Goal: Communication & Community: Answer question/provide support

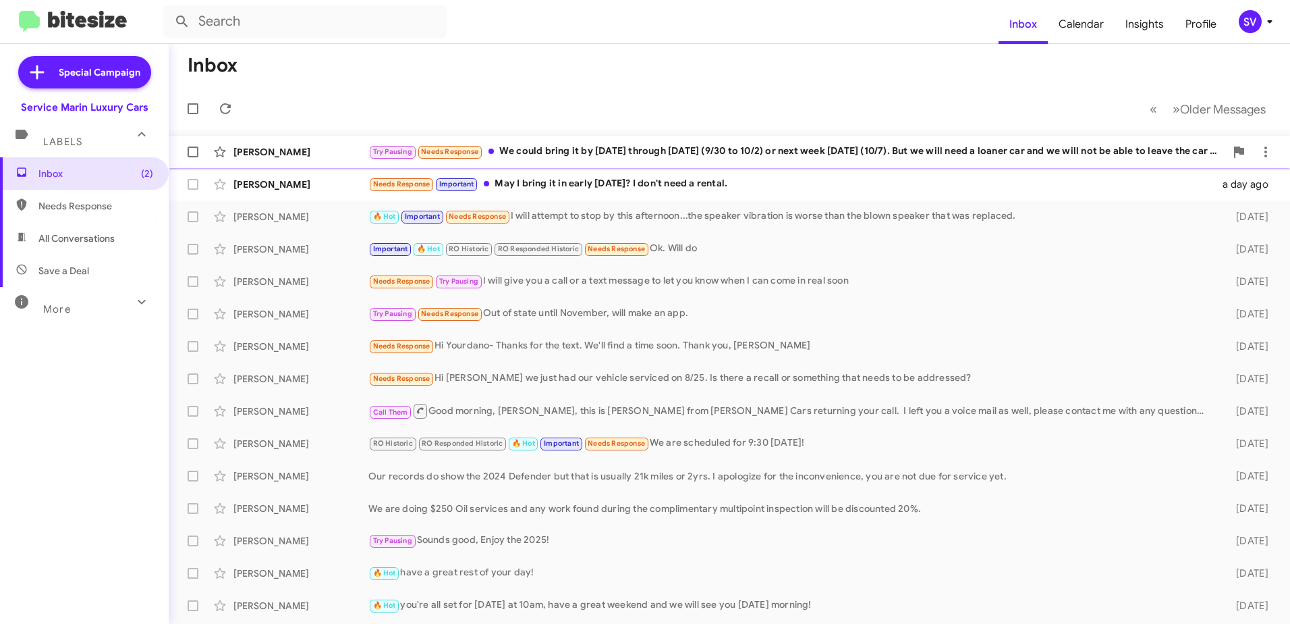
click at [856, 157] on div "Try Pausing Needs Response We could bring it by this week Tuesday through Thurs…" at bounding box center [796, 152] width 857 height 16
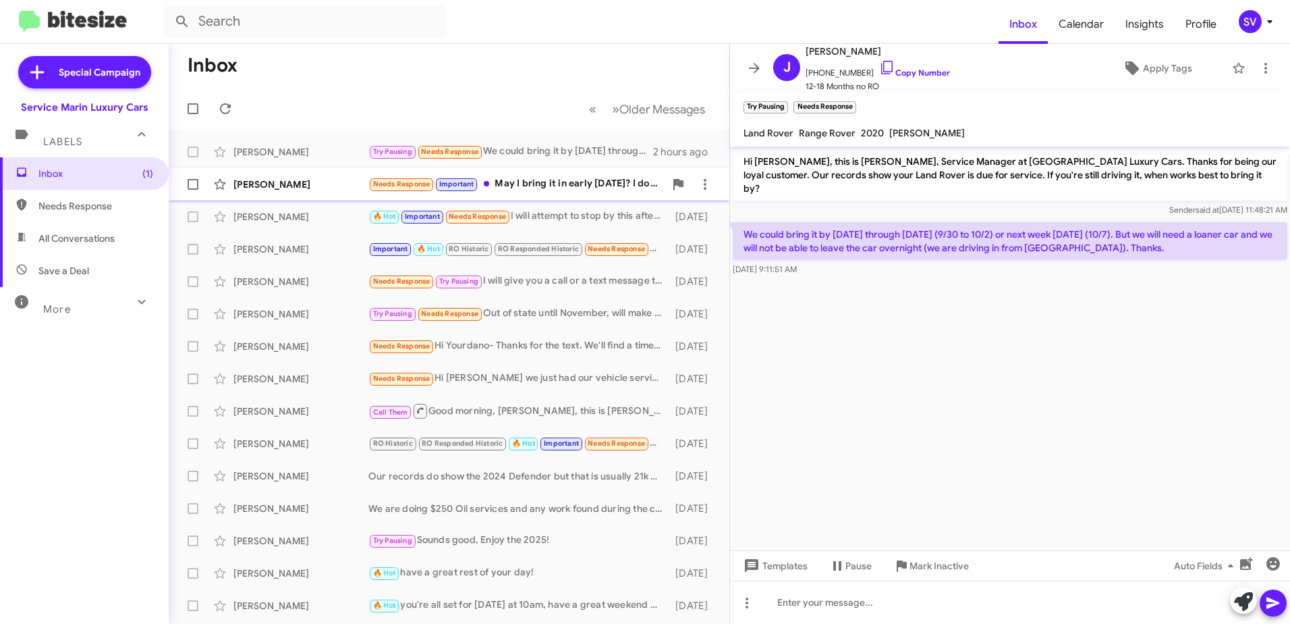
click at [545, 187] on div "Needs Response Important May I bring it in early Tuesday? I don't need a rental." at bounding box center [516, 184] width 296 height 16
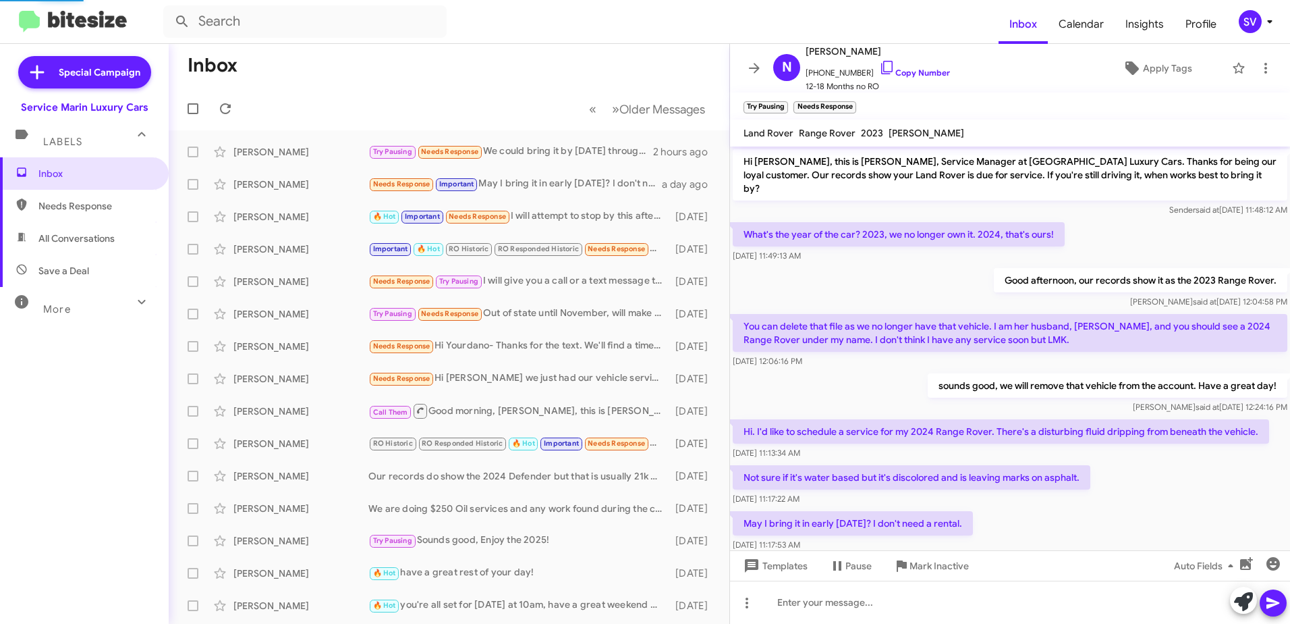
scroll to position [18, 0]
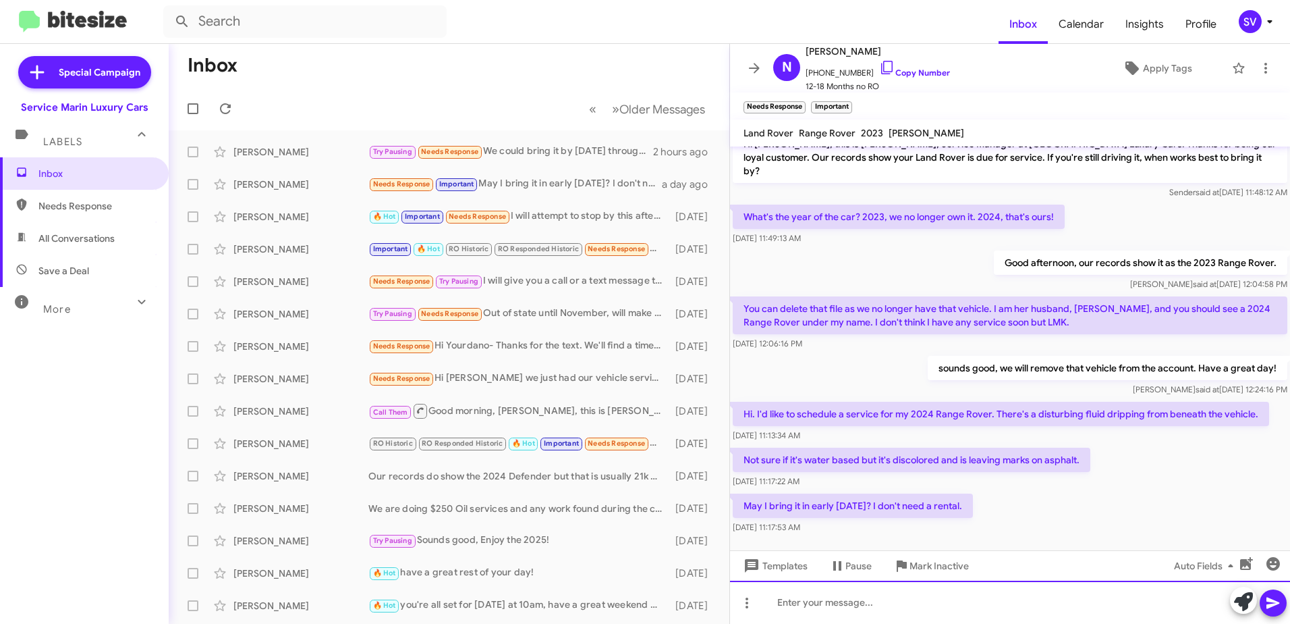
click at [814, 605] on div at bounding box center [1010, 601] width 560 height 43
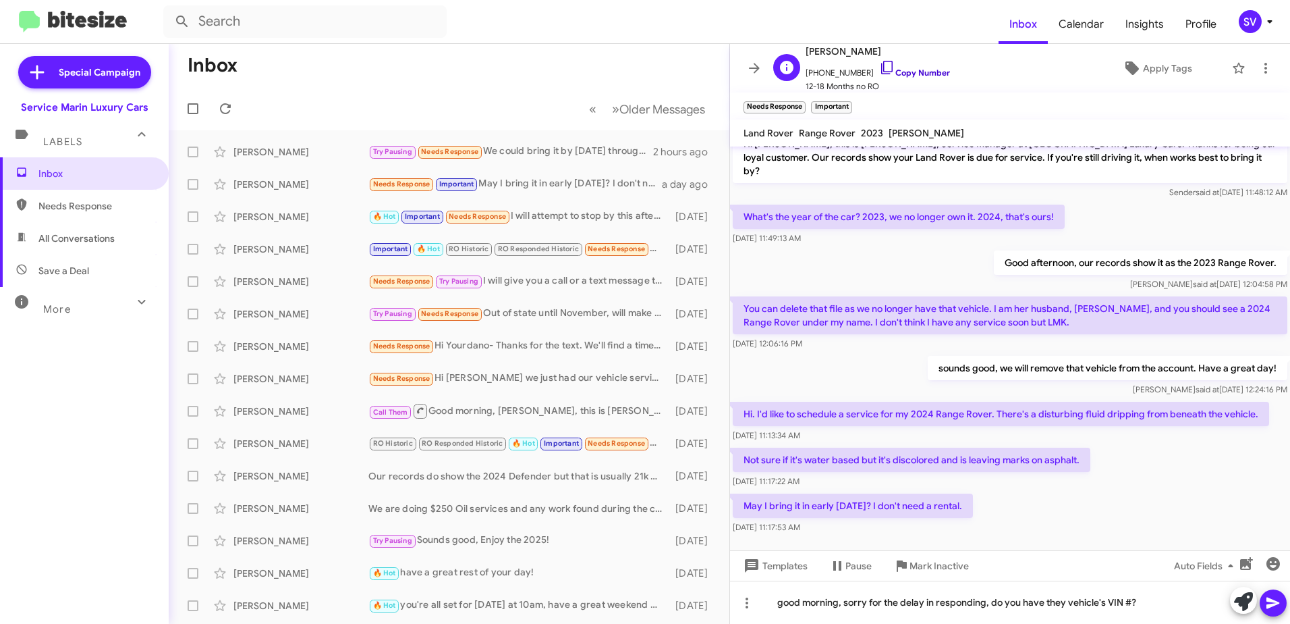
click at [892, 71] on link "Copy Number" at bounding box center [914, 72] width 71 height 10
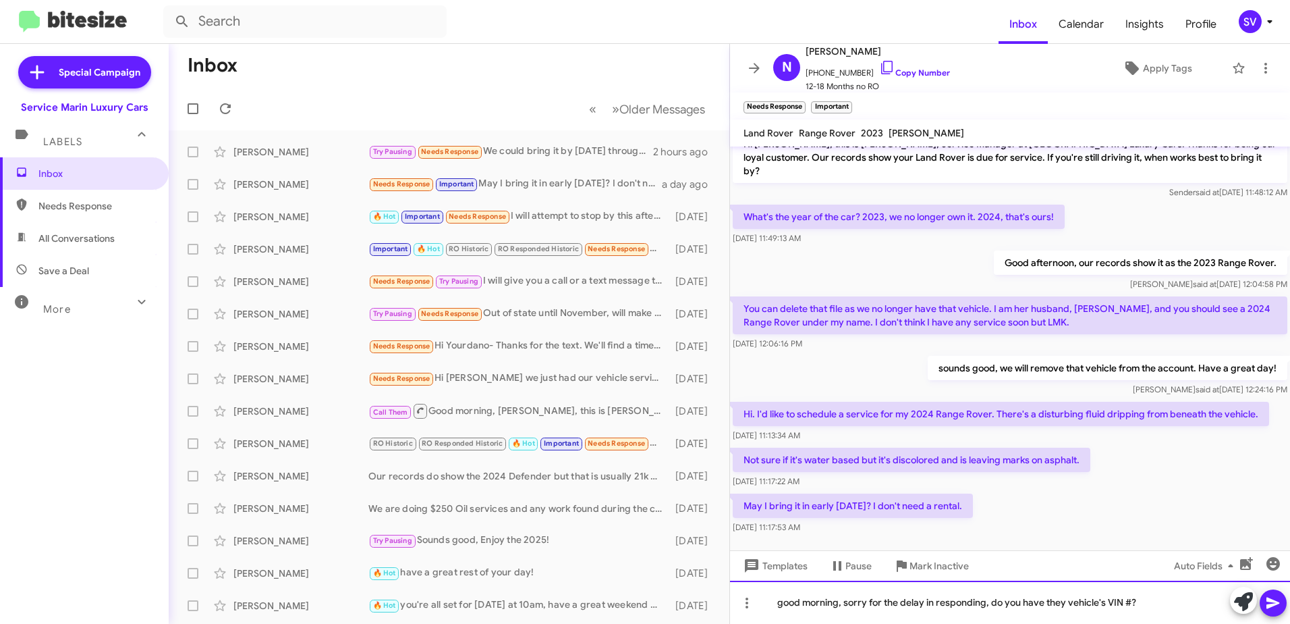
click at [1173, 608] on div "good morning, sorry for the delay in responding, do you have they vehicle's VIN…" at bounding box center [1010, 601] width 560 height 43
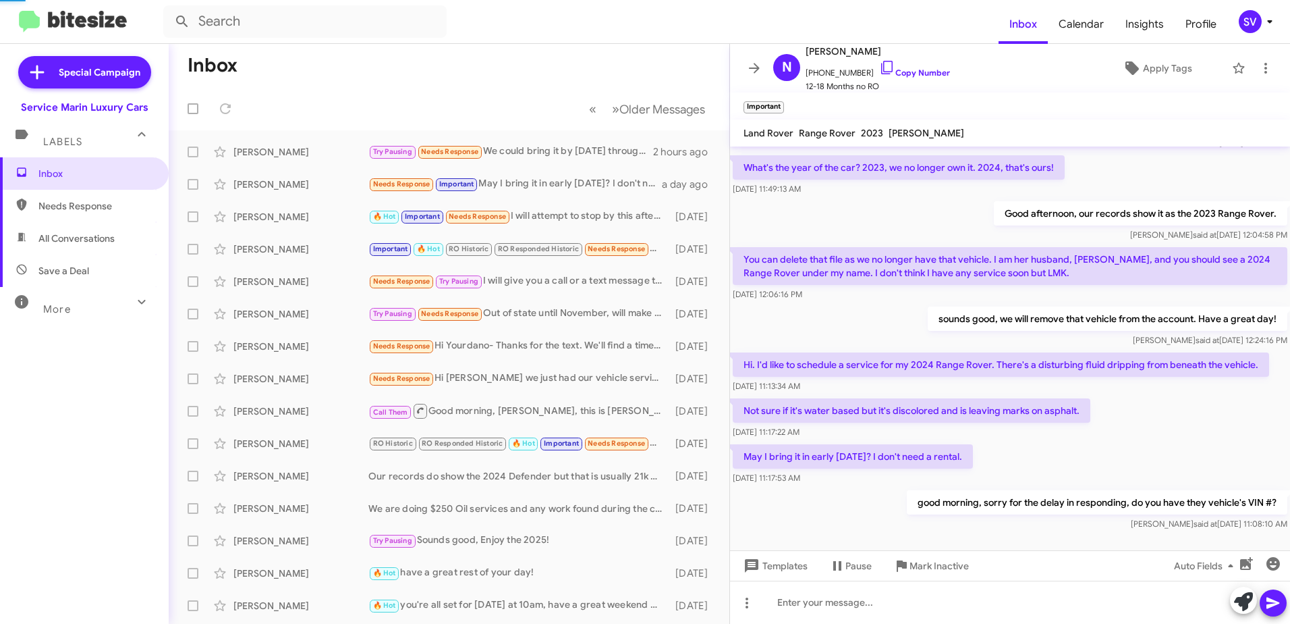
scroll to position [116, 0]
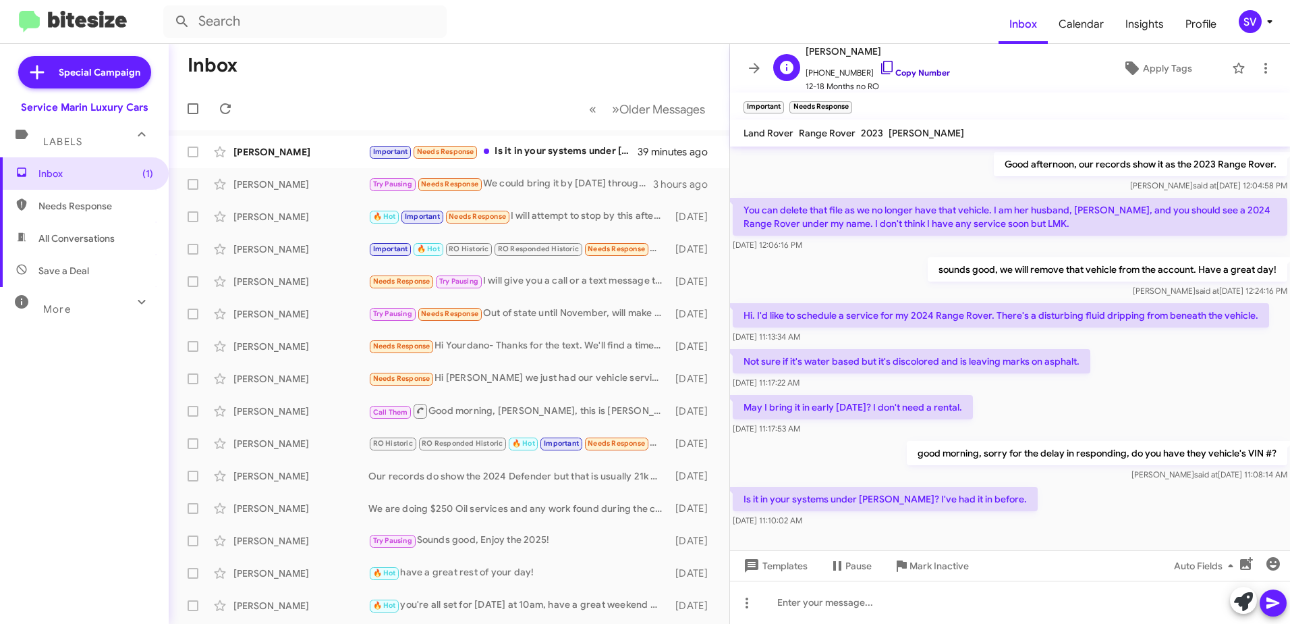
click at [892, 75] on link "Copy Number" at bounding box center [914, 72] width 71 height 10
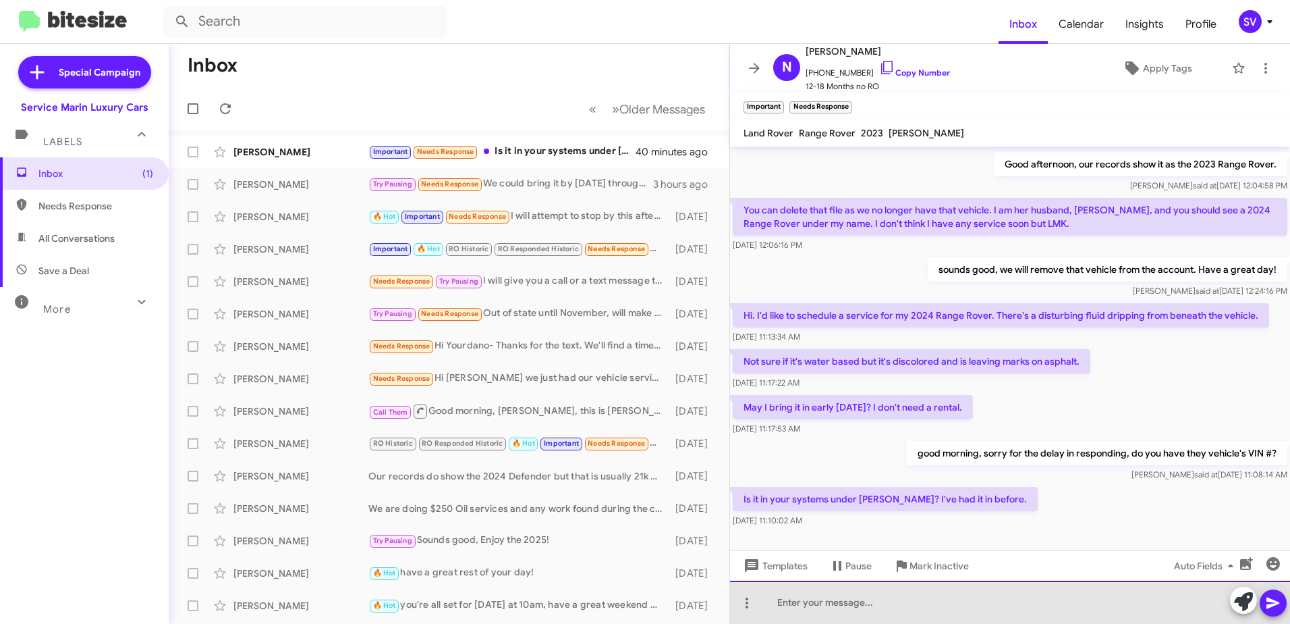
click at [867, 607] on div at bounding box center [1010, 601] width 560 height 43
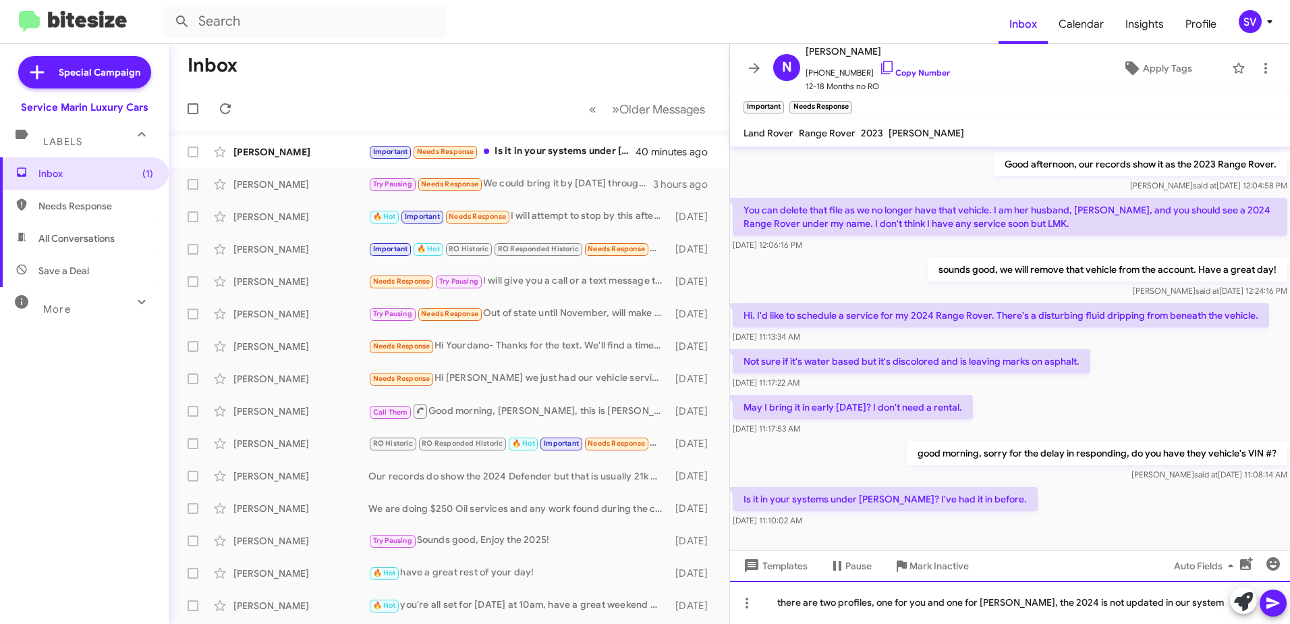
click at [1045, 599] on div "there are two profiles, one for you and one for John, the 2024 is not updated i…" at bounding box center [1010, 601] width 560 height 43
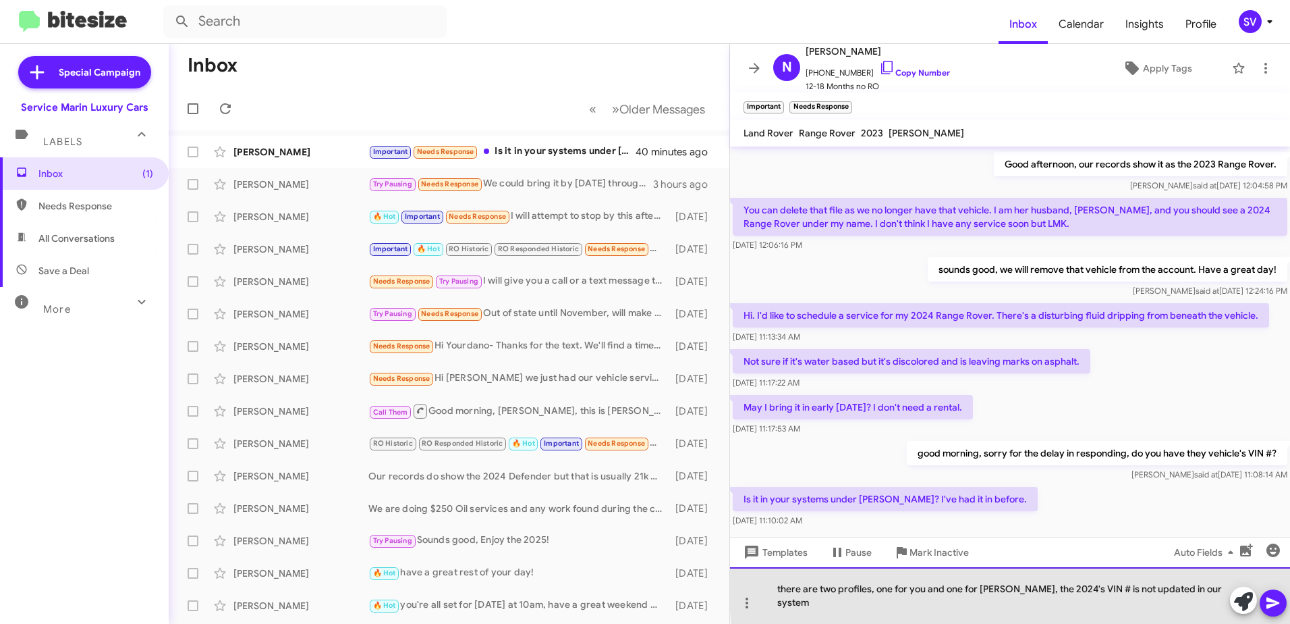
click at [1203, 600] on div "there are two profiles, one for you and one for John, the 2024's VIN # is not u…" at bounding box center [1010, 595] width 560 height 57
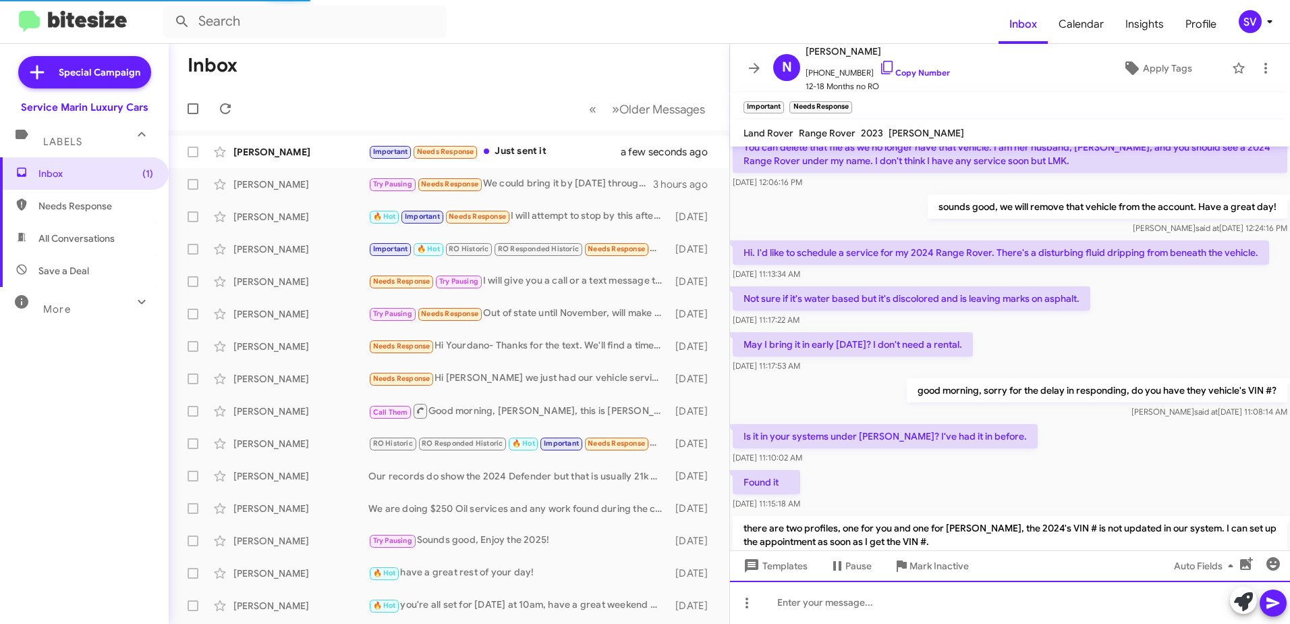
scroll to position [0, 0]
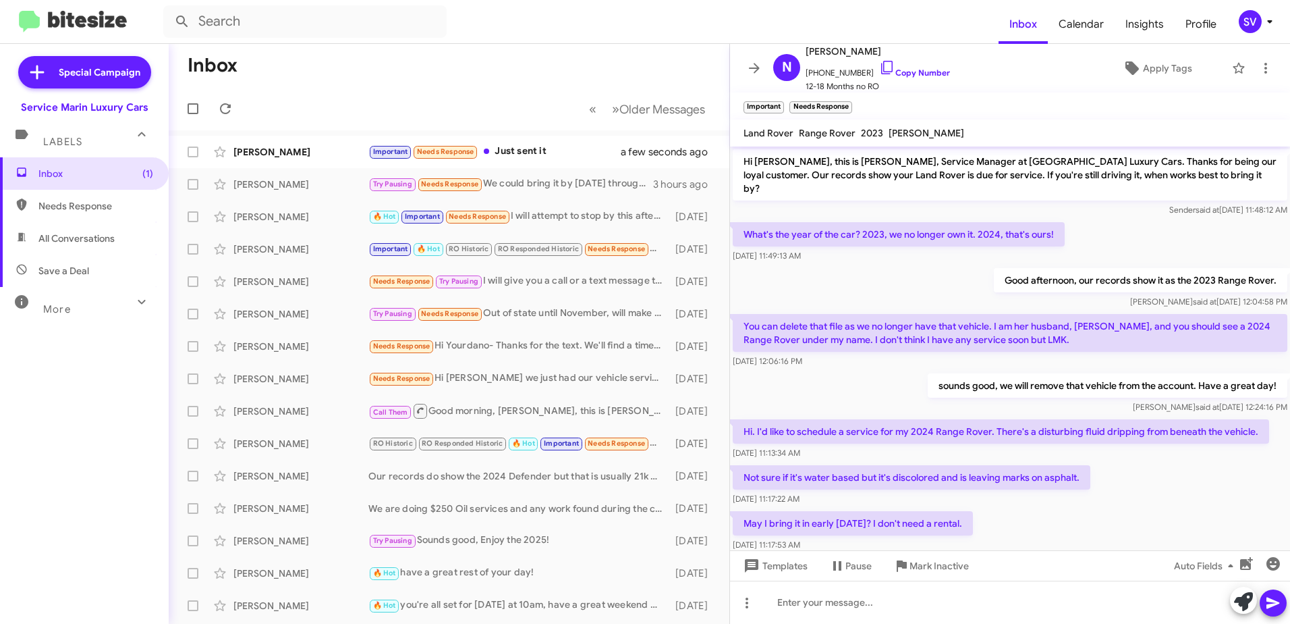
click at [1178, 462] on div "Not sure if it's water based but it's discolored and is leaving marks on asphal…" at bounding box center [1010, 485] width 560 height 46
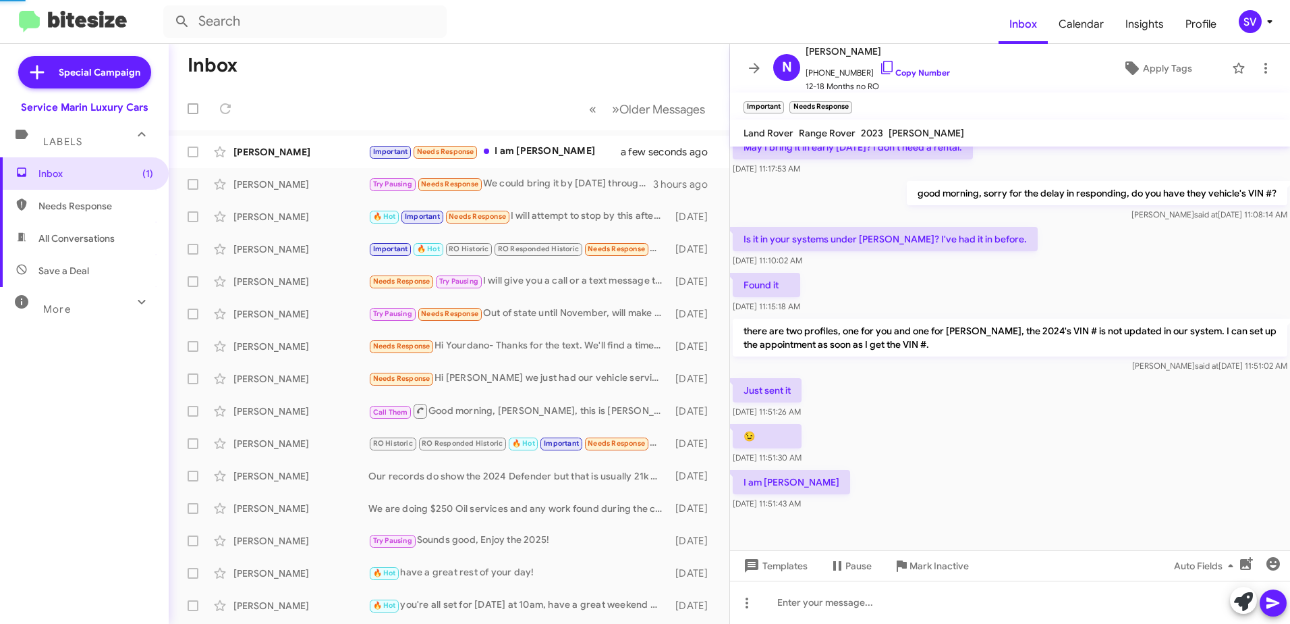
scroll to position [425, 0]
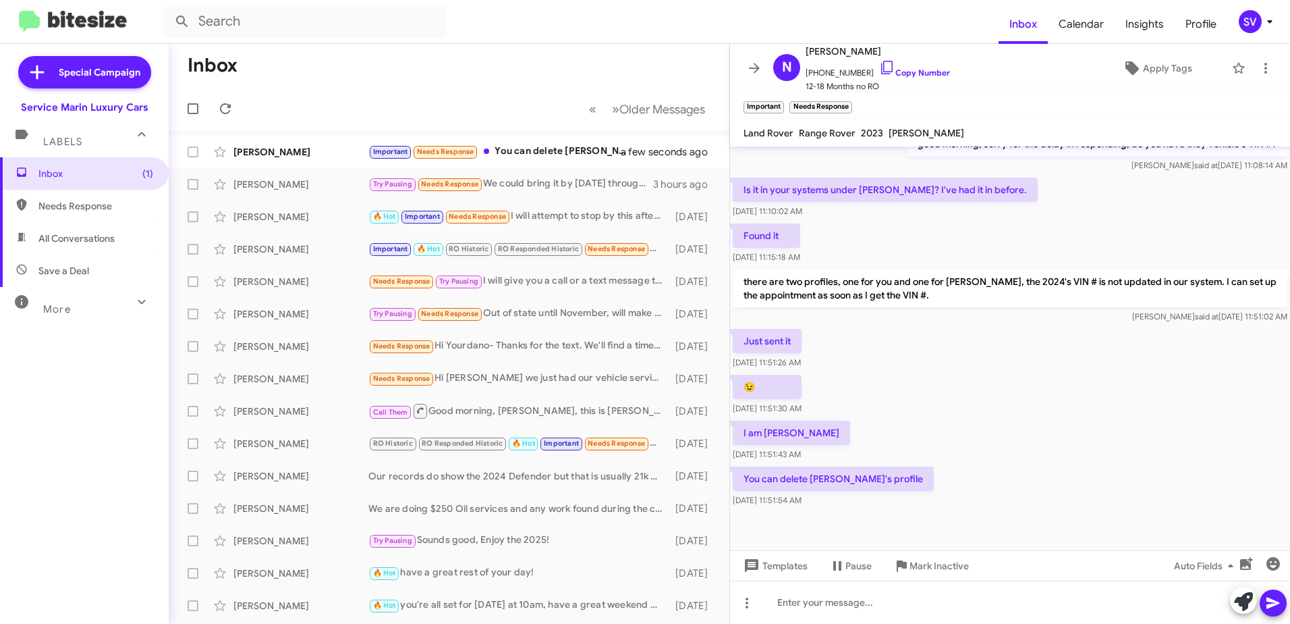
click at [1042, 232] on div "Found it Sep 29, 2025, 11:15:18 AM" at bounding box center [1010, 244] width 560 height 46
click at [557, 152] on div "Important Needs Response You can delete Nathalie's profile" at bounding box center [516, 152] width 296 height 16
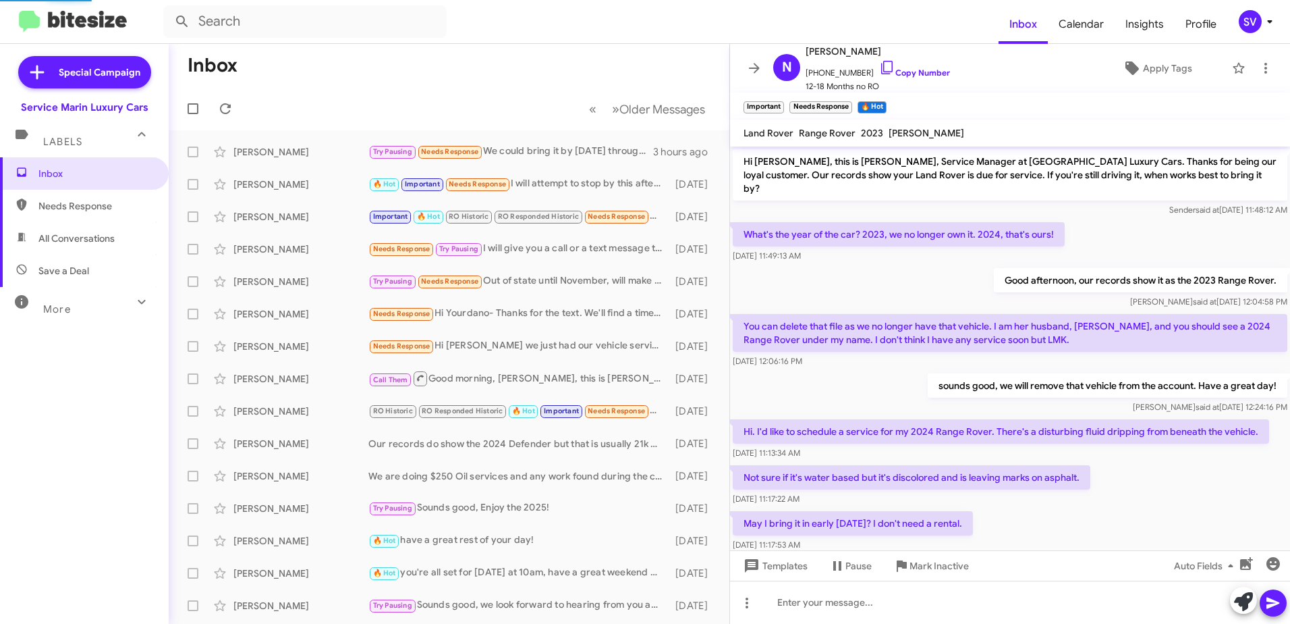
scroll to position [573, 0]
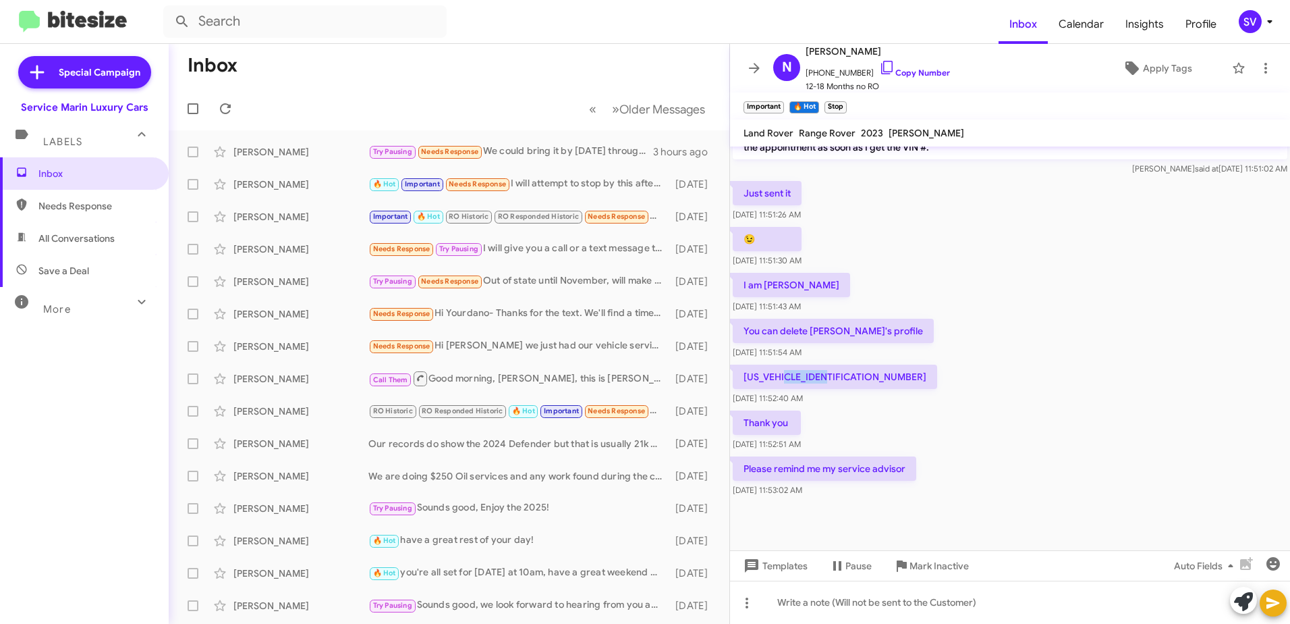
drag, startPoint x: 834, startPoint y: 364, endPoint x: 788, endPoint y: 365, distance: 46.6
click at [788, 365] on p "[US_VEHICLE_IDENTIFICATION_NUMBER]" at bounding box center [835, 376] width 204 height 24
drag, startPoint x: 788, startPoint y: 365, endPoint x: 813, endPoint y: 364, distance: 25.0
click at [803, 364] on p "[US_VEHICLE_IDENTIFICATION_NUMBER]" at bounding box center [835, 376] width 204 height 24
click at [838, 364] on p "[US_VEHICLE_IDENTIFICATION_NUMBER]" at bounding box center [835, 376] width 204 height 24
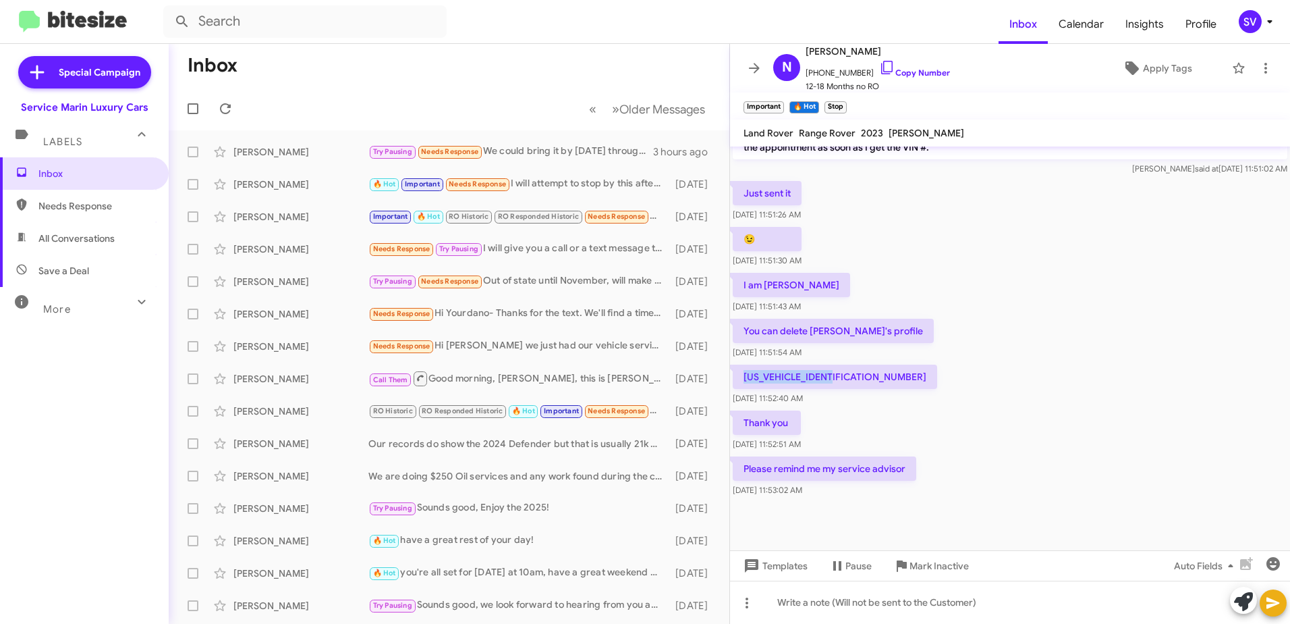
drag, startPoint x: 838, startPoint y: 361, endPoint x: 744, endPoint y: 364, distance: 93.2
click at [744, 364] on p "[US_VEHICLE_IDENTIFICATION_NUMBER]" at bounding box center [835, 376] width 204 height 24
copy p "[US_VEHICLE_IDENTIFICATION_NUMBER]"
click at [970, 369] on div "[US_VEHICLE_IDENTIFICATION_NUMBER] [DATE] 11:52:40 AM" at bounding box center [1010, 385] width 560 height 46
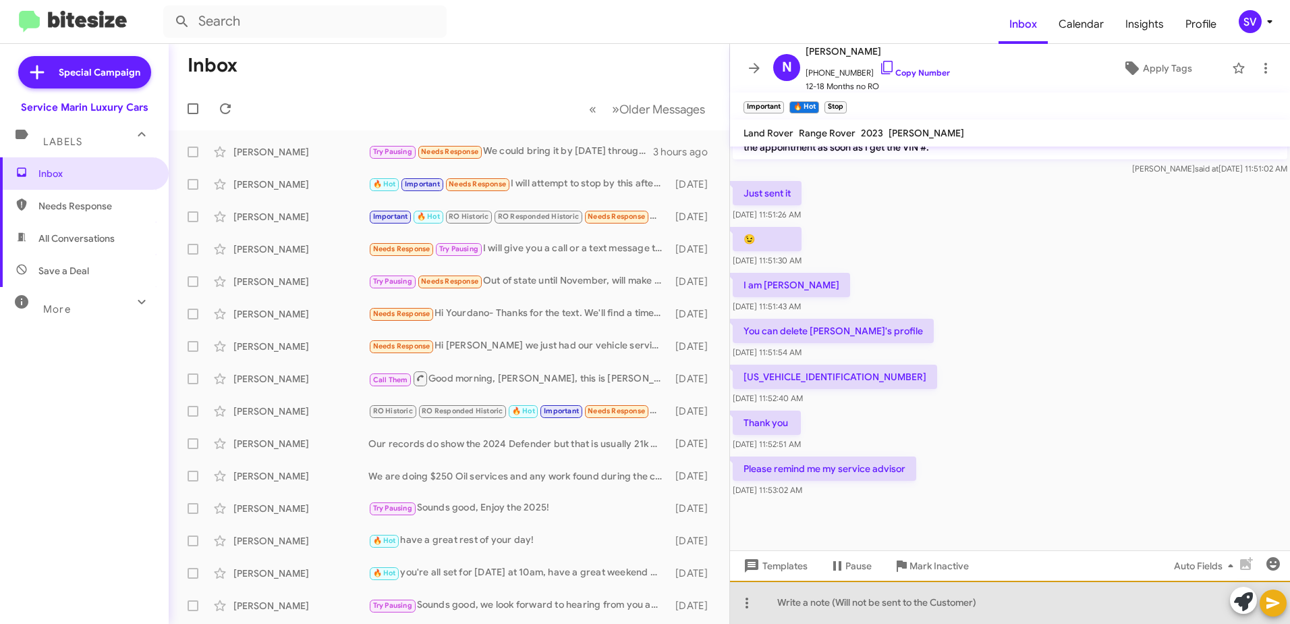
click at [821, 601] on div at bounding box center [1010, 601] width 560 height 43
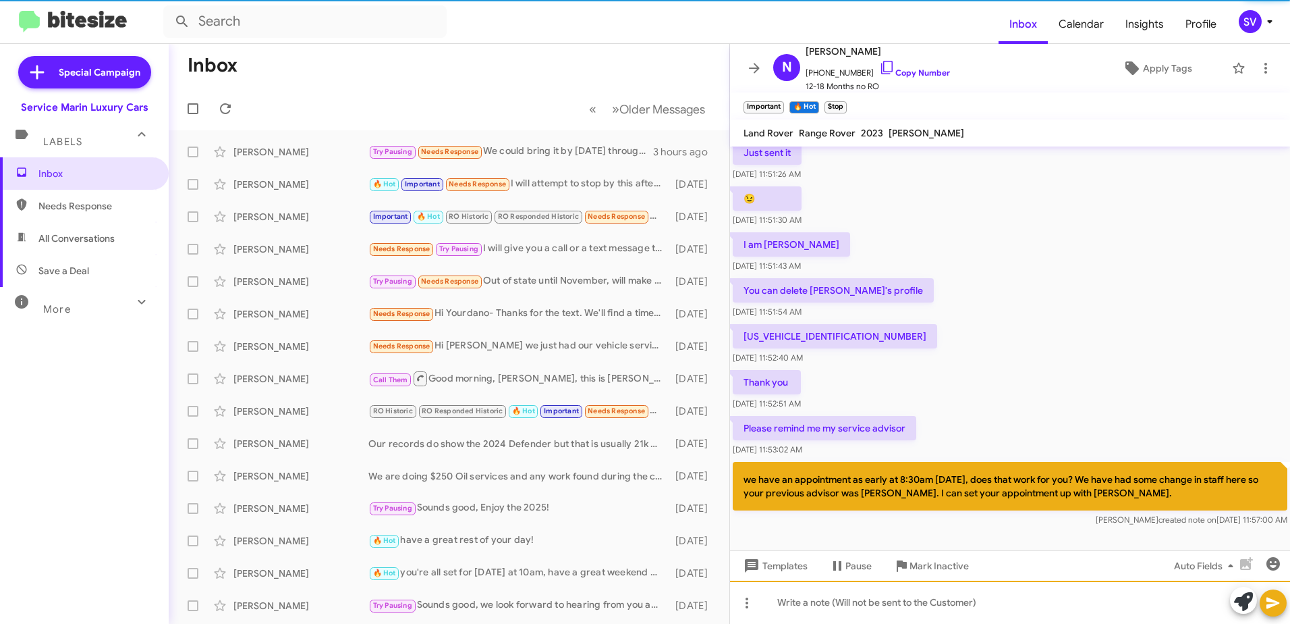
scroll to position [647, 0]
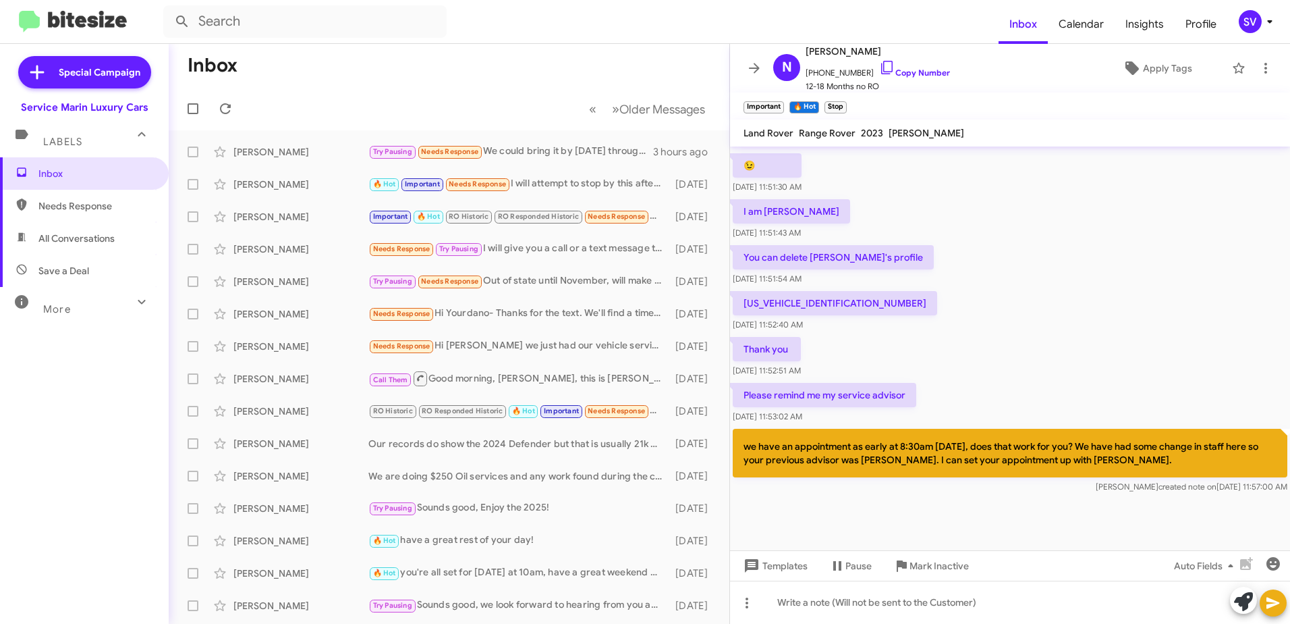
click at [1111, 452] on p "we have an appointment as early at 8:30am [DATE], does that work for you? We ha…" at bounding box center [1010, 453] width 555 height 49
drag, startPoint x: 1087, startPoint y: 447, endPoint x: 732, endPoint y: 437, distance: 354.5
click at [735, 438] on p "we have an appointment as early at 8:30am [DATE], does that work for you? We ha…" at bounding box center [1010, 453] width 555 height 49
click at [751, 435] on p "we have an appointment as early at 8:30am [DATE], does that work for you? We ha…" at bounding box center [1010, 453] width 555 height 49
click at [787, 441] on p "we have an appointment as early at 8:30am [DATE], does that work for you? We ha…" at bounding box center [1010, 453] width 555 height 49
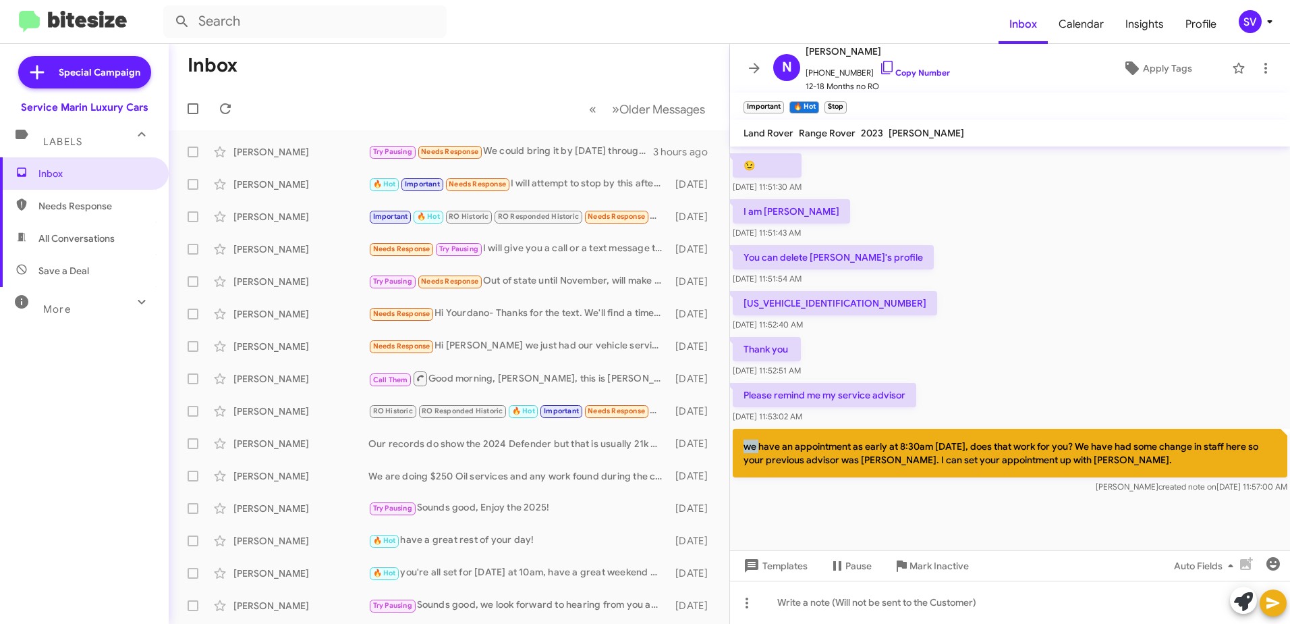
click at [788, 441] on p "we have an appointment as early at 8:30am [DATE], does that work for you? We ha…" at bounding box center [1010, 453] width 555 height 49
drag, startPoint x: 788, startPoint y: 441, endPoint x: 757, endPoint y: 430, distance: 32.2
click at [757, 430] on p "we have an appointment as early at 8:30am [DATE], does that work for you? We ha…" at bounding box center [1010, 453] width 555 height 49
drag, startPoint x: 768, startPoint y: 431, endPoint x: 800, endPoint y: 433, distance: 31.8
click at [800, 433] on p "we have an appointment as early at 8:30am [DATE], does that work for you? We ha…" at bounding box center [1010, 453] width 555 height 49
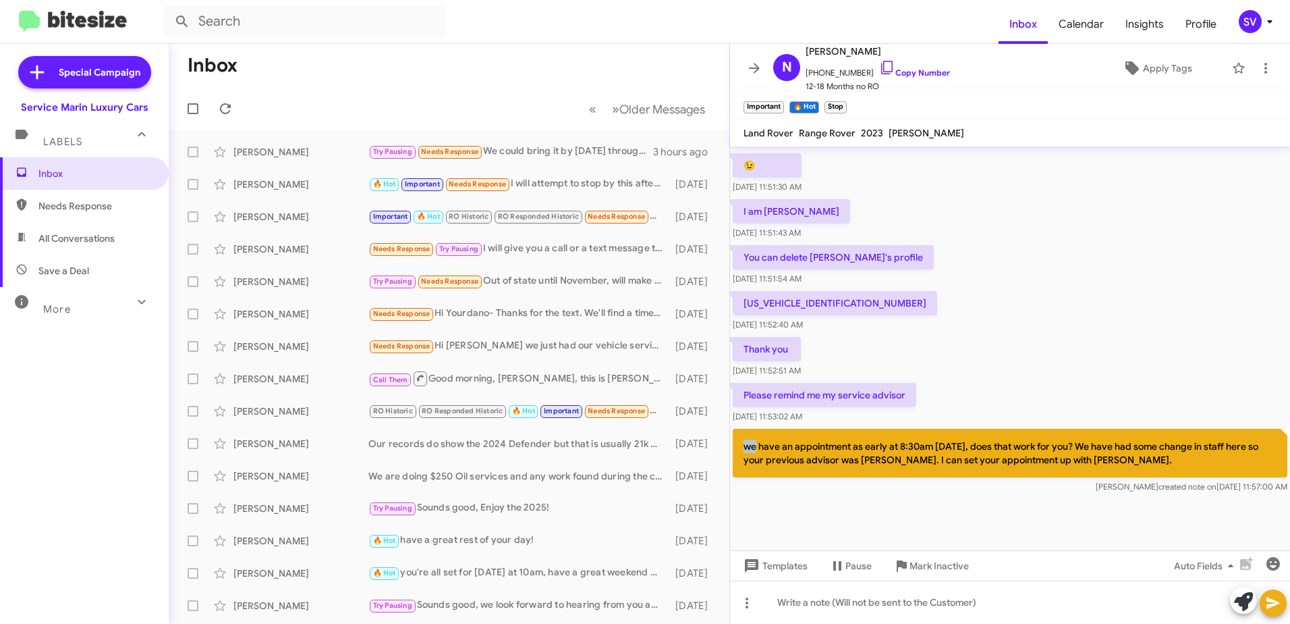
click at [833, 449] on p "we have an appointment as early at 8:30am [DATE], does that work for you? We ha…" at bounding box center [1010, 453] width 555 height 49
click at [1087, 448] on p "we have an appointment as early at 8:30am [DATE], does that work for you? We ha…" at bounding box center [1010, 453] width 555 height 49
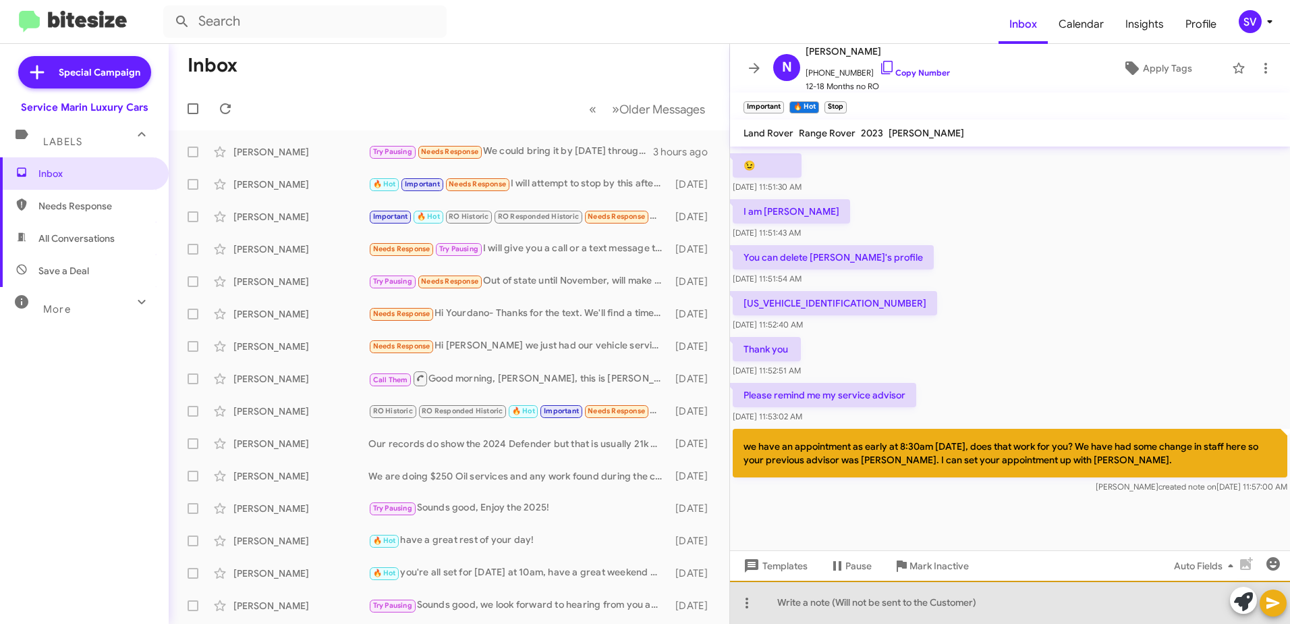
click at [1049, 607] on div at bounding box center [1010, 601] width 560 height 43
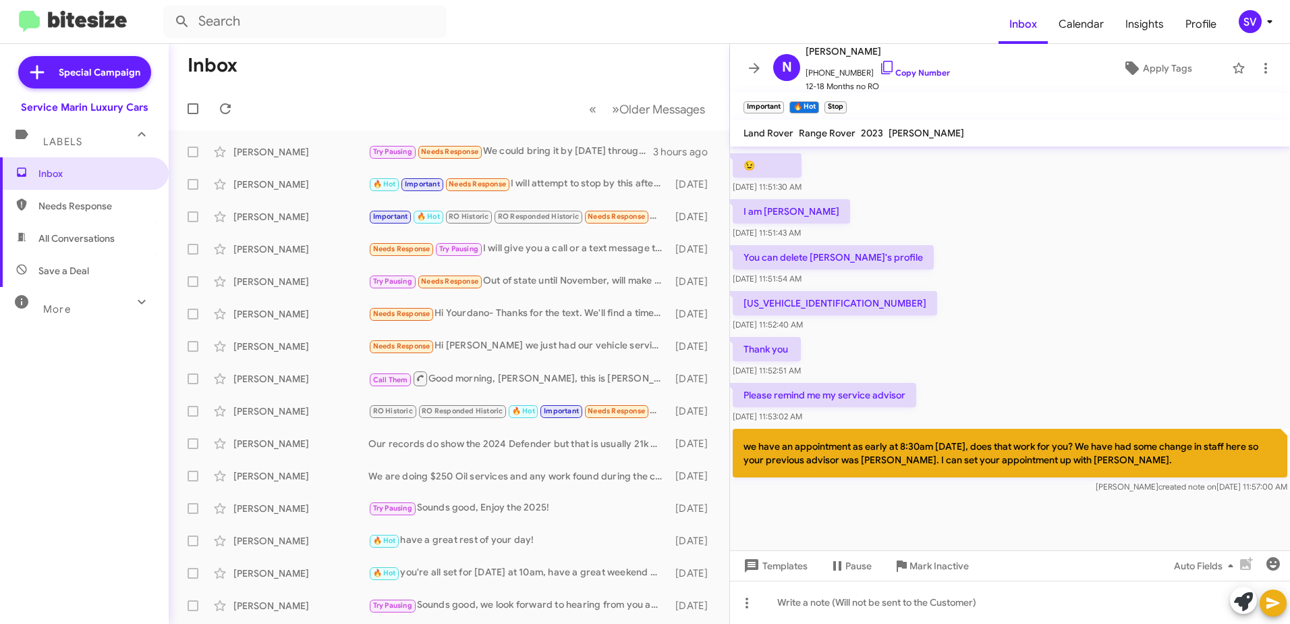
click at [984, 334] on div "Thank you Sep 29, 2025, 11:52:51 AM" at bounding box center [1010, 357] width 560 height 46
click at [530, 153] on div "Try Pausing Needs Response We could bring it by this week Tuesday through Thurs…" at bounding box center [516, 152] width 296 height 16
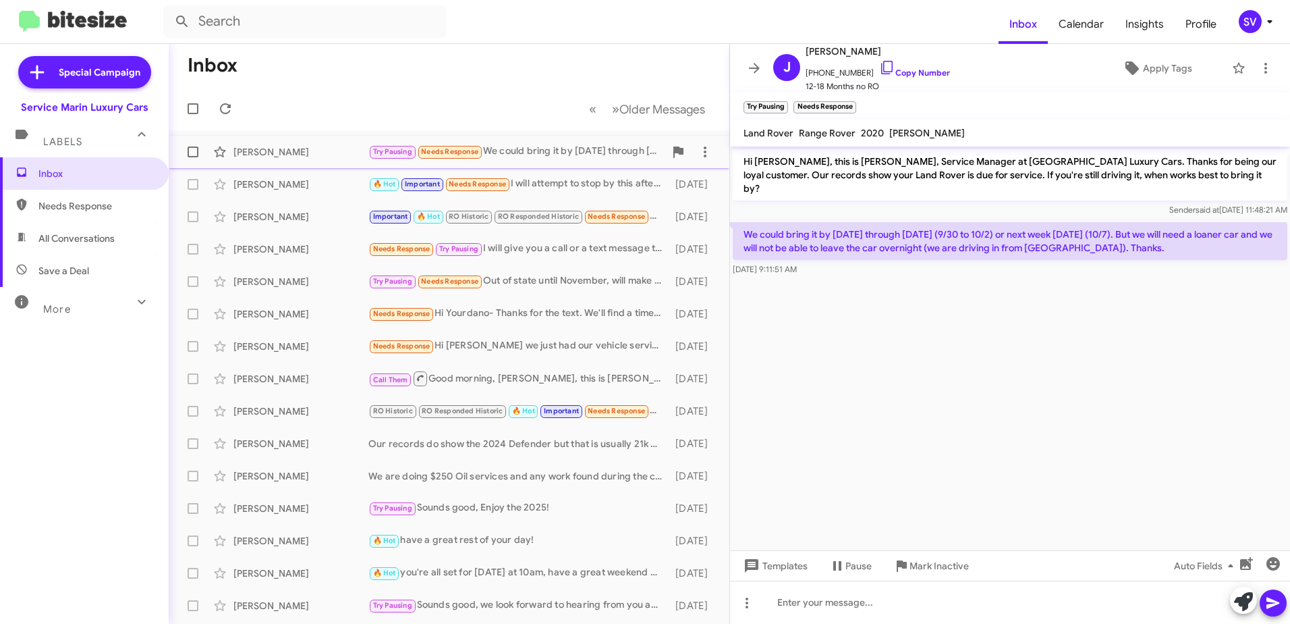
click at [527, 149] on div "Try Pausing Needs Response We could bring it by this week Tuesday through Thurs…" at bounding box center [516, 152] width 296 height 16
click at [1009, 381] on cdk-virtual-scroll-viewport "Hi James, this is Yordano Rios, Service Manager at Marin Luxury Cars. Thanks fo…" at bounding box center [1010, 348] width 560 height 404
click at [659, 114] on span "Older Messages" at bounding box center [663, 109] width 86 height 15
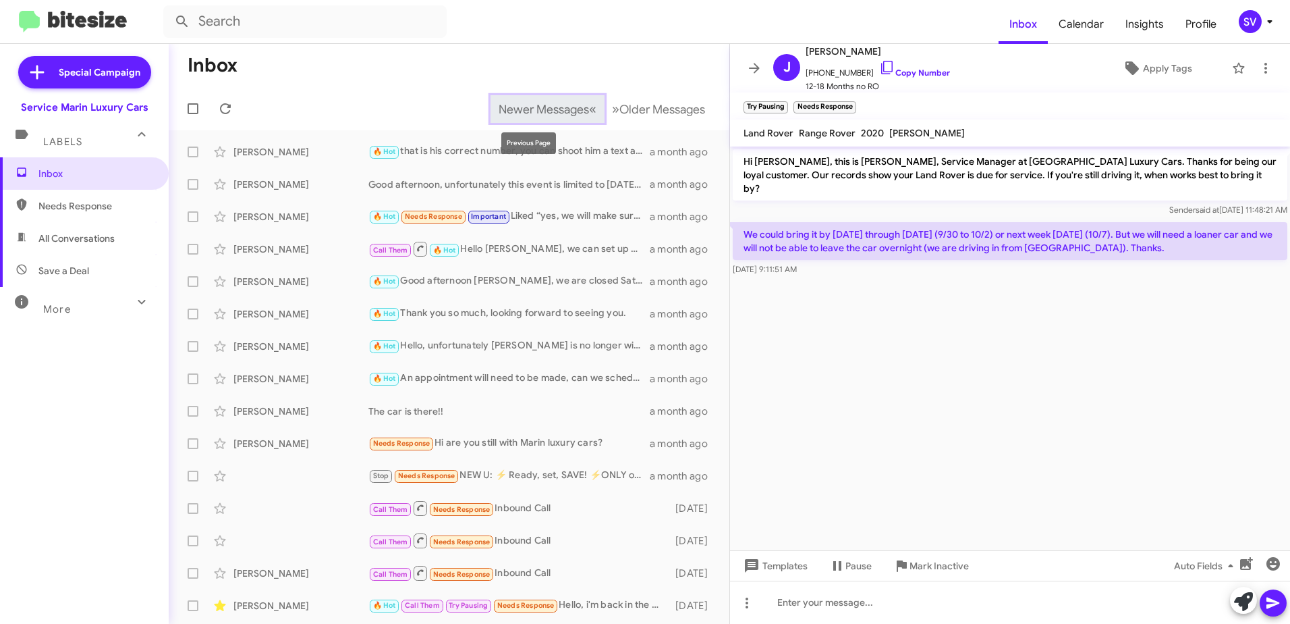
click at [511, 109] on span "Newer Messages" at bounding box center [544, 109] width 90 height 15
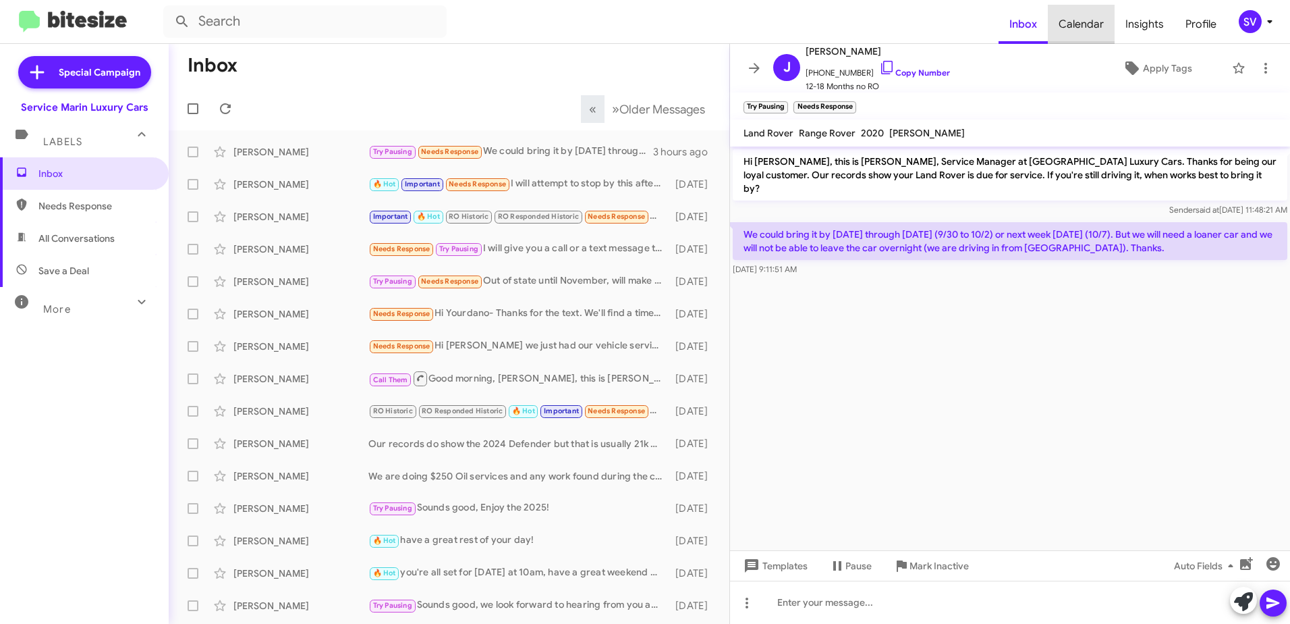
click at [1085, 21] on span "Calendar" at bounding box center [1081, 24] width 67 height 39
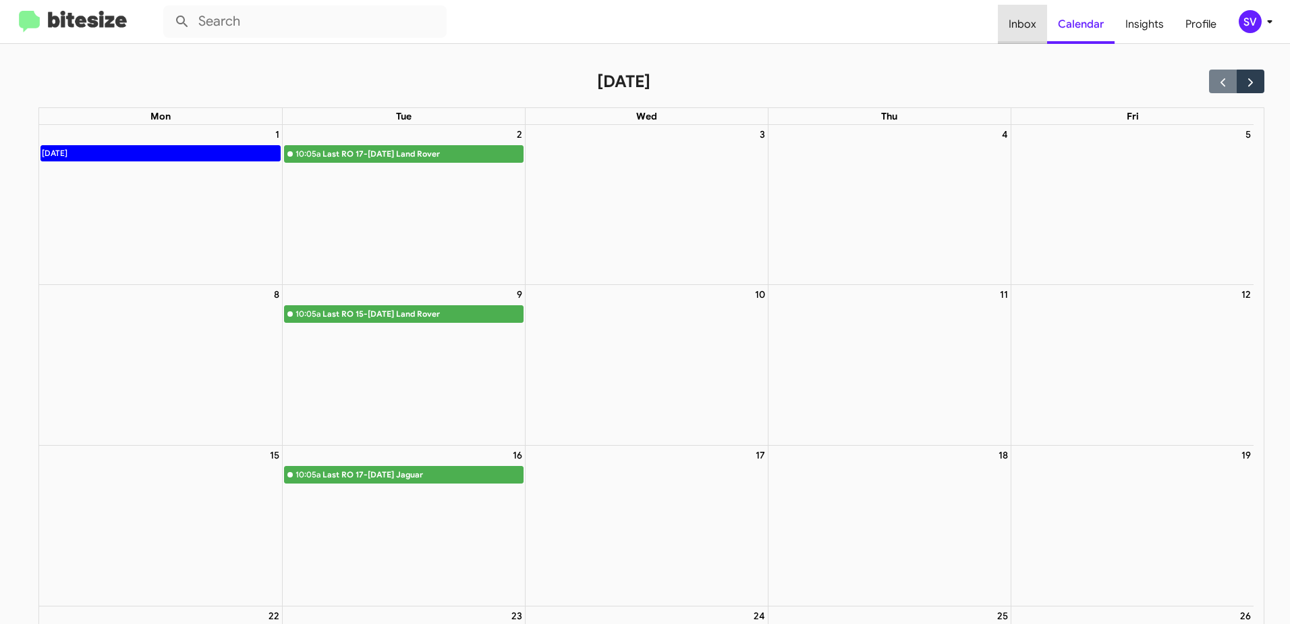
click at [1028, 31] on span "Inbox" at bounding box center [1022, 24] width 49 height 39
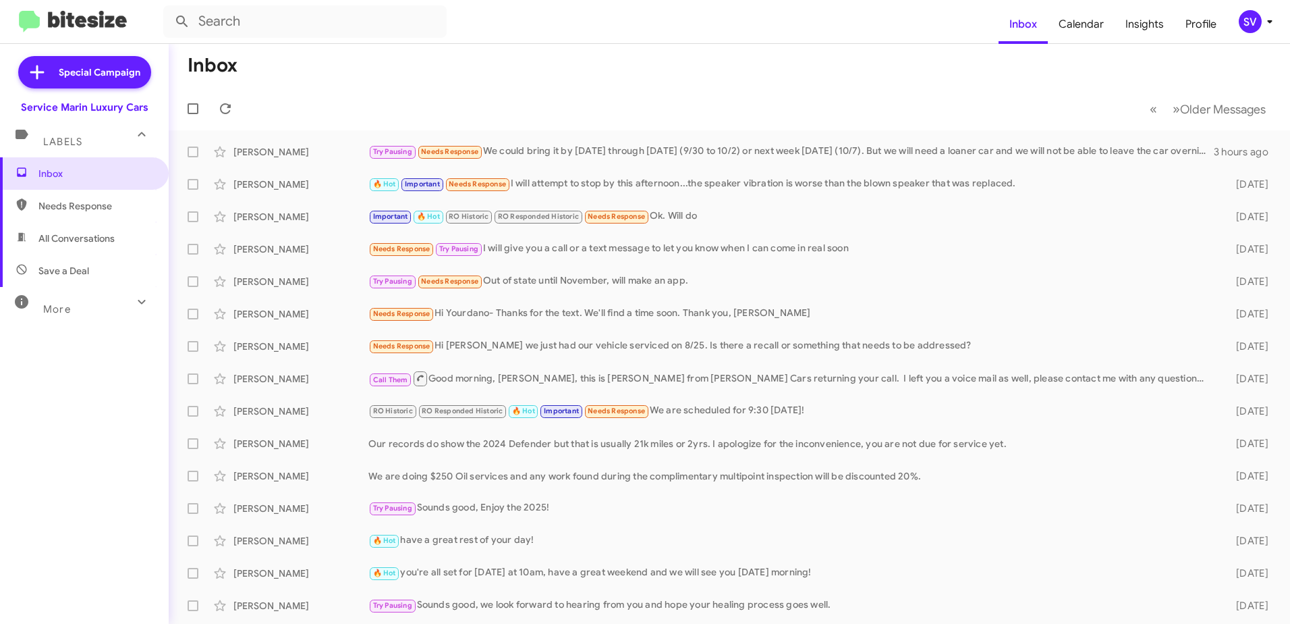
click at [90, 143] on div "Labels" at bounding box center [71, 136] width 120 height 25
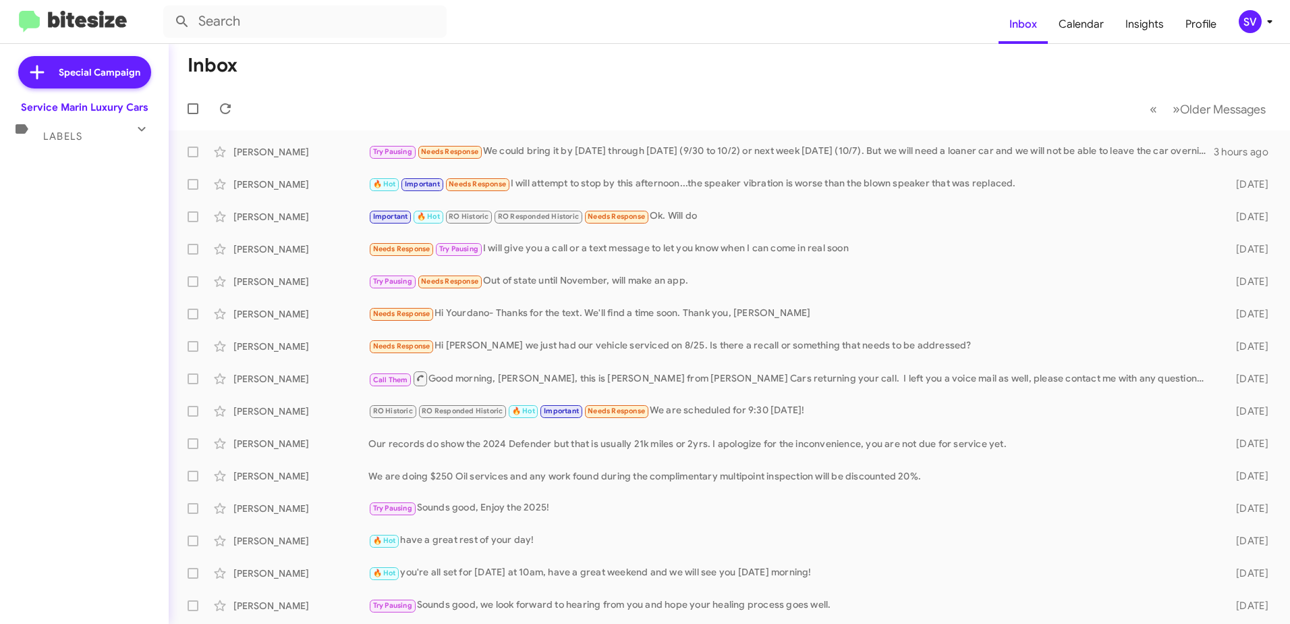
click at [81, 135] on span "Labels" at bounding box center [62, 136] width 39 height 12
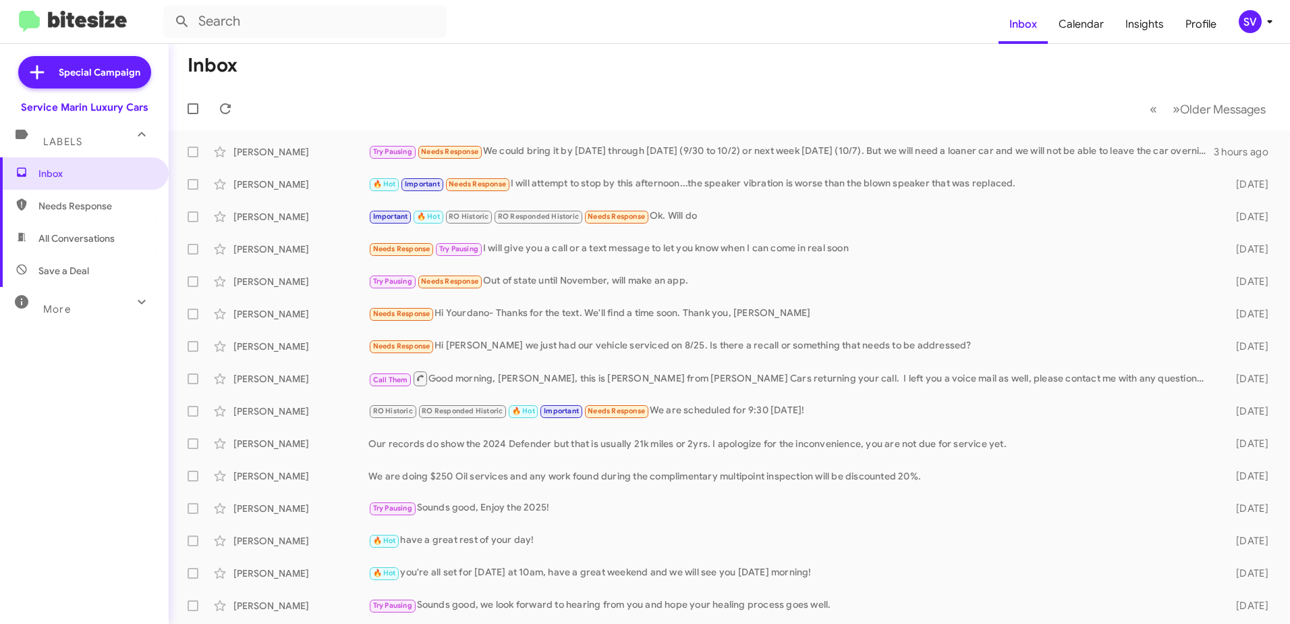
click at [74, 209] on span "Needs Response" at bounding box center [95, 205] width 115 height 13
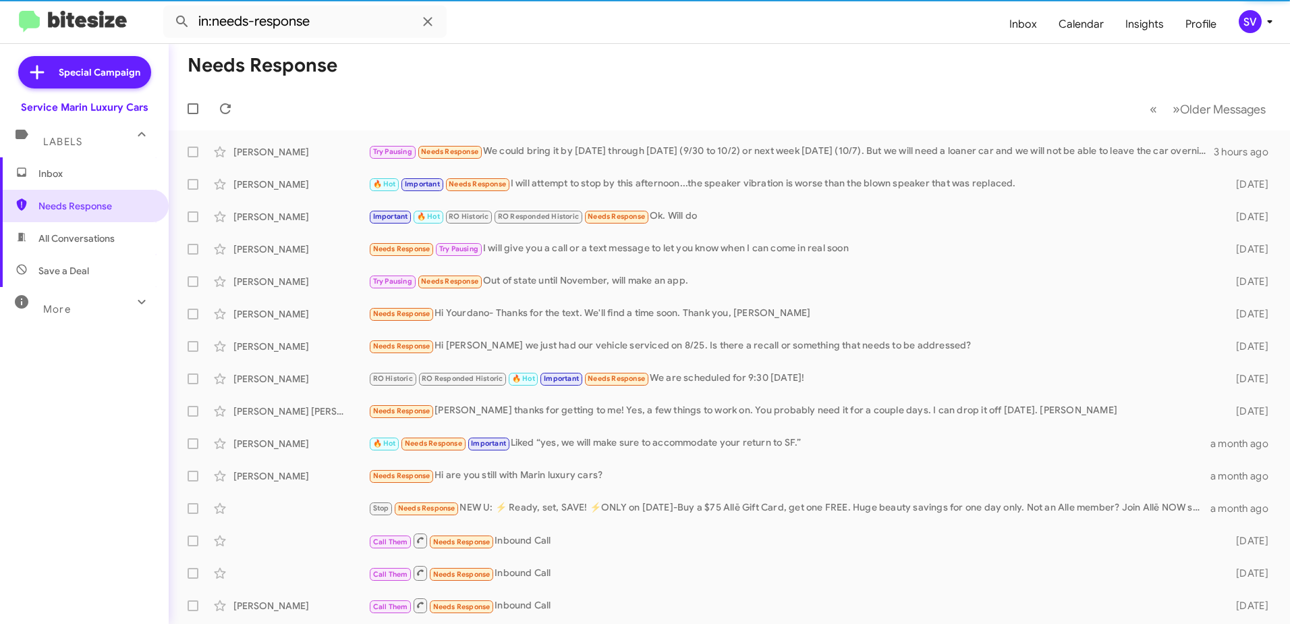
click at [78, 238] on span "All Conversations" at bounding box center [76, 237] width 76 height 13
type input "in:all-conversations"
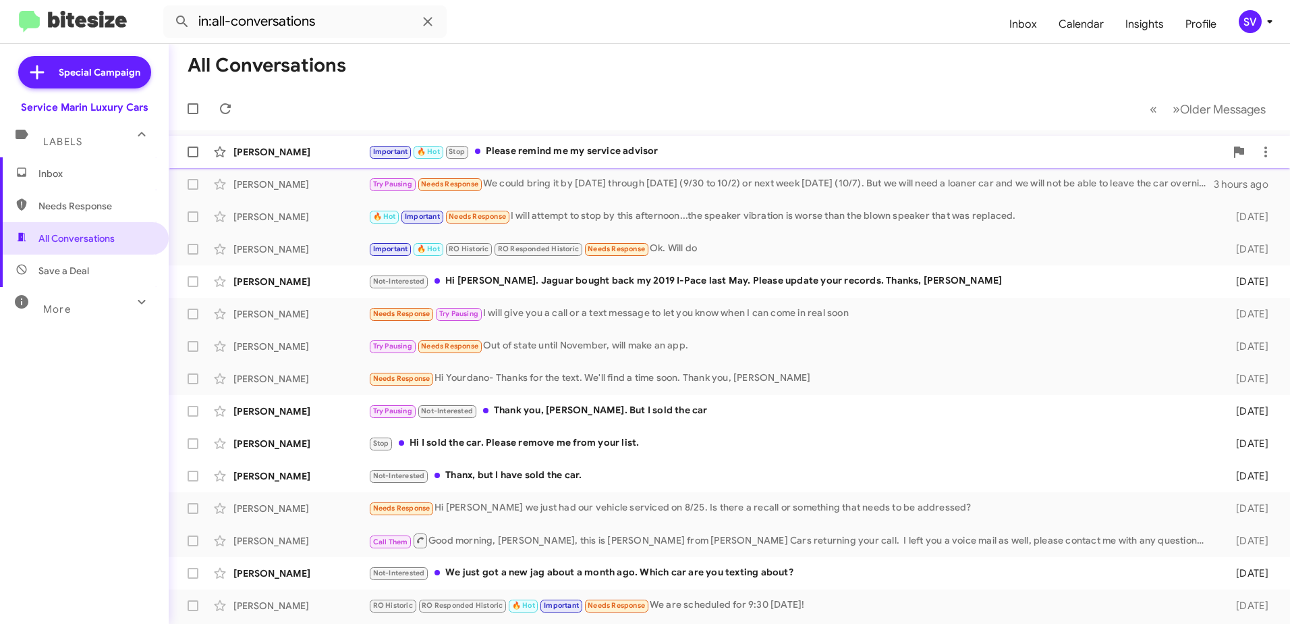
click at [546, 151] on div "Important 🔥 Hot Stop Please remind me my service advisor" at bounding box center [796, 152] width 857 height 16
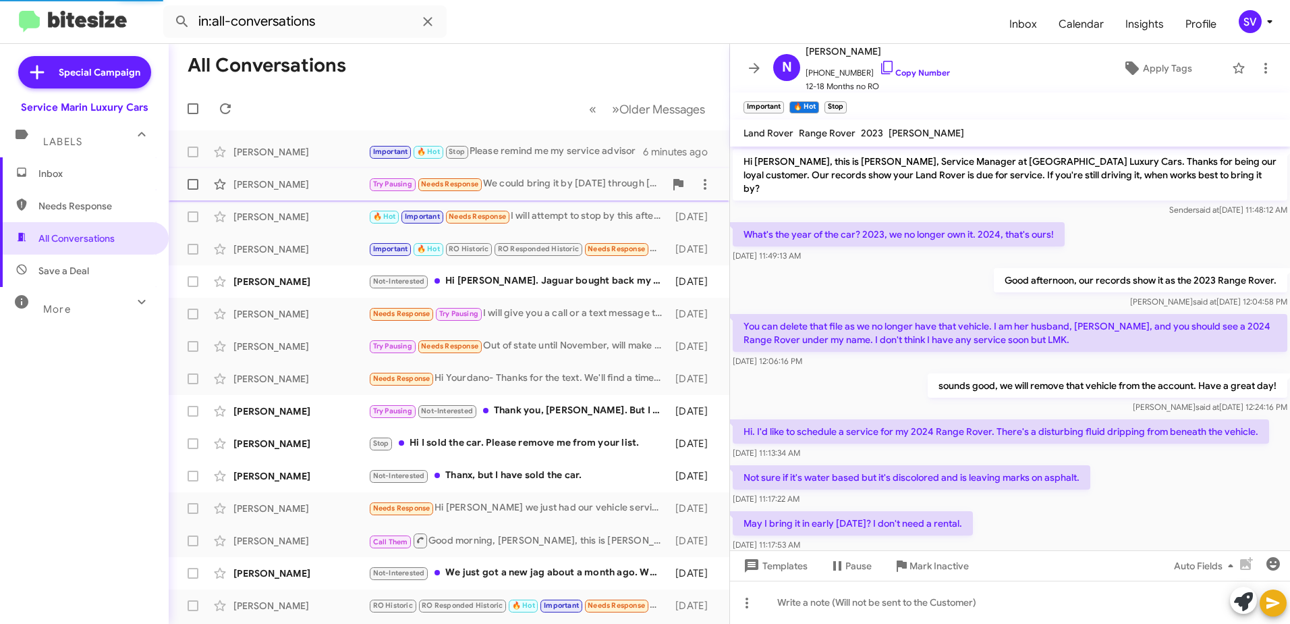
scroll to position [620, 0]
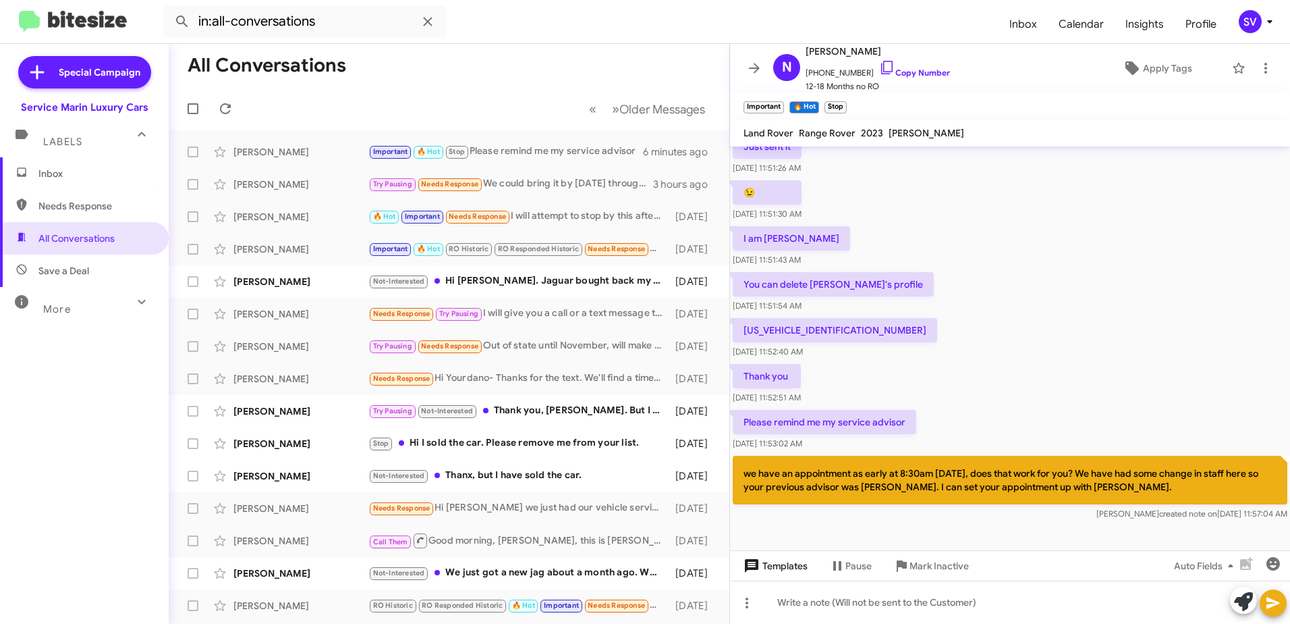
click at [776, 570] on span "Templates" at bounding box center [774, 565] width 67 height 24
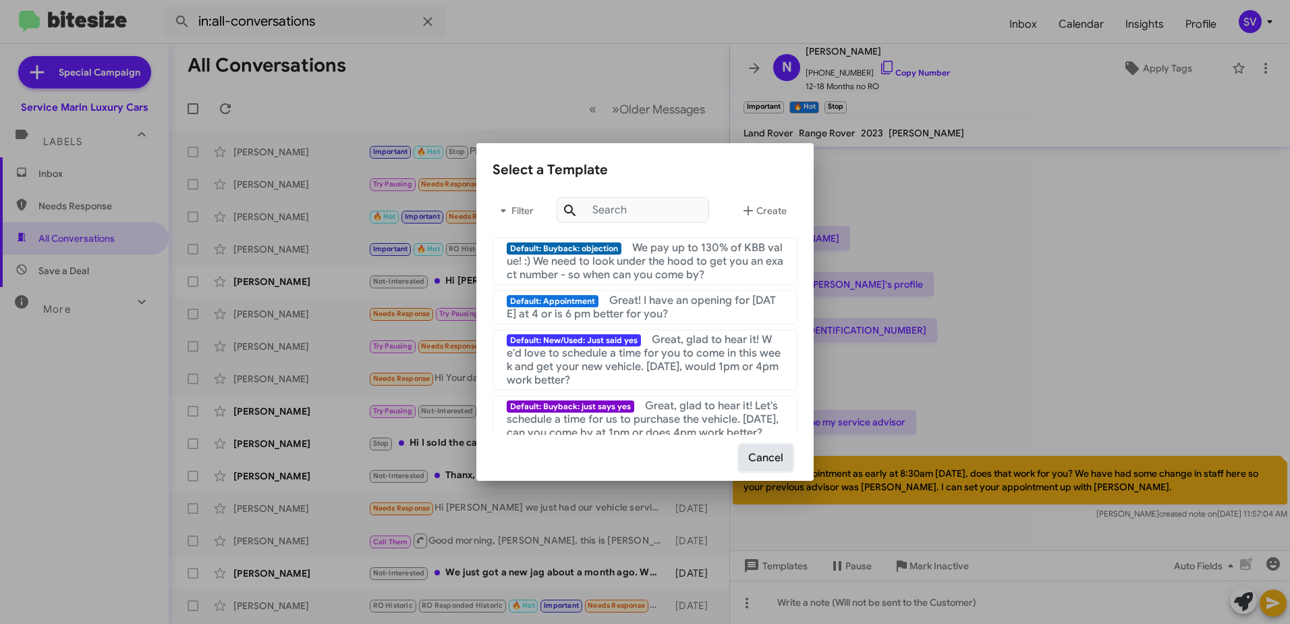
click at [773, 458] on button "Cancel" at bounding box center [766, 458] width 53 height 26
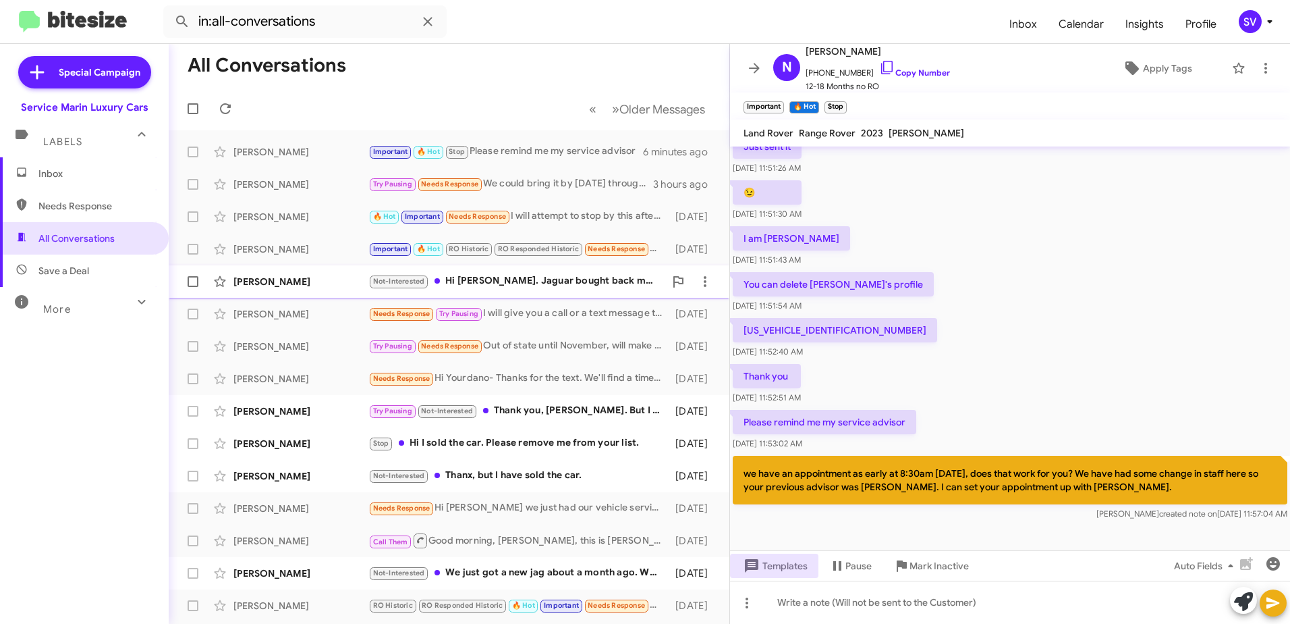
click at [531, 285] on div "Not-Interested Hi Yordano. Jaguar bought back my 2019 I-Pace last May. Please u…" at bounding box center [516, 281] width 296 height 16
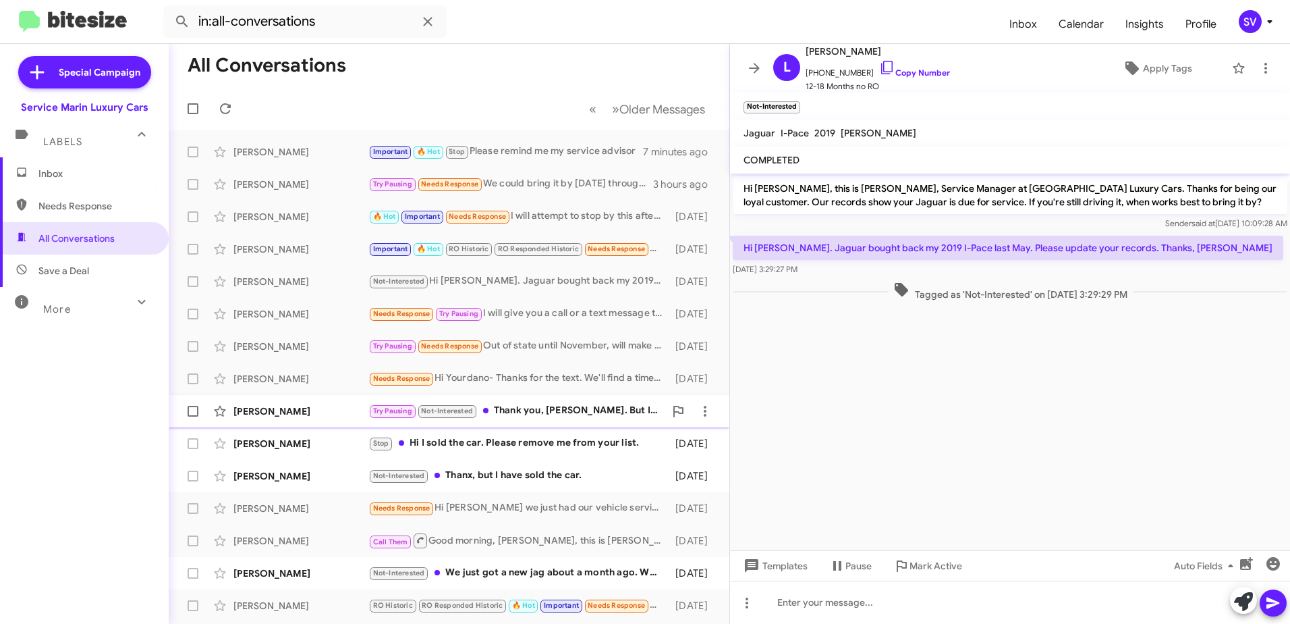
click at [578, 415] on div "Try Pausing Not-Interested Thank you, Yorlando. But I sold the car" at bounding box center [516, 411] width 296 height 16
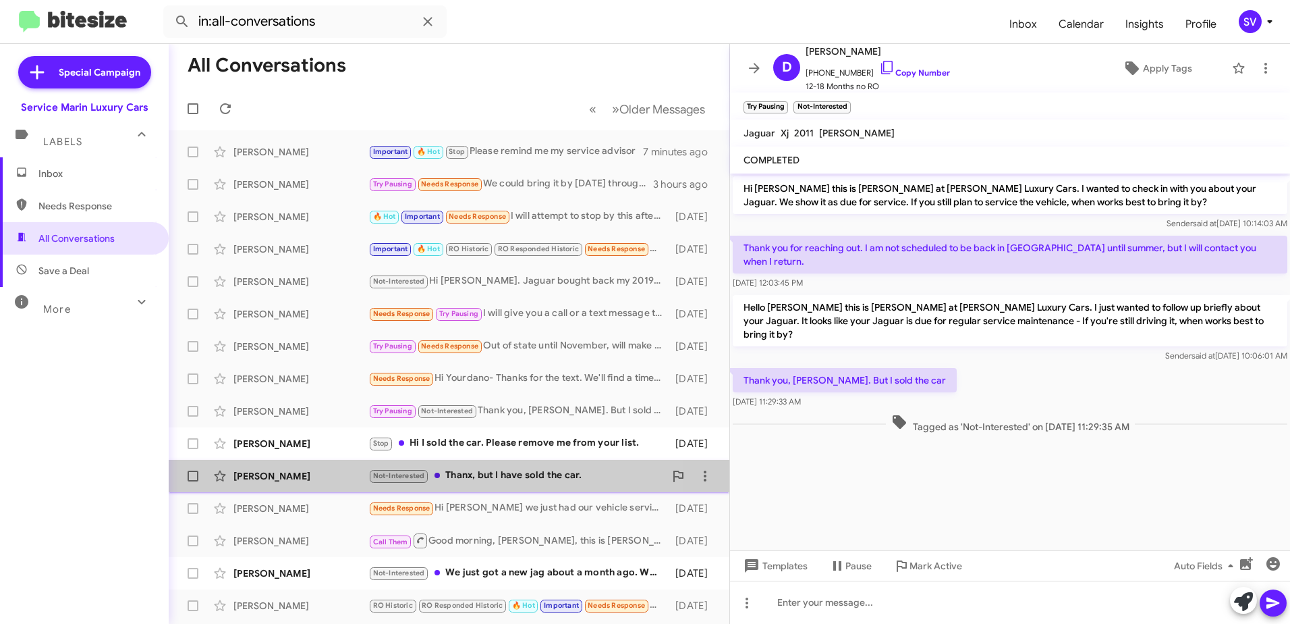
click at [515, 478] on div "Not-Interested Thanx, but I have sold the car." at bounding box center [516, 476] width 296 height 16
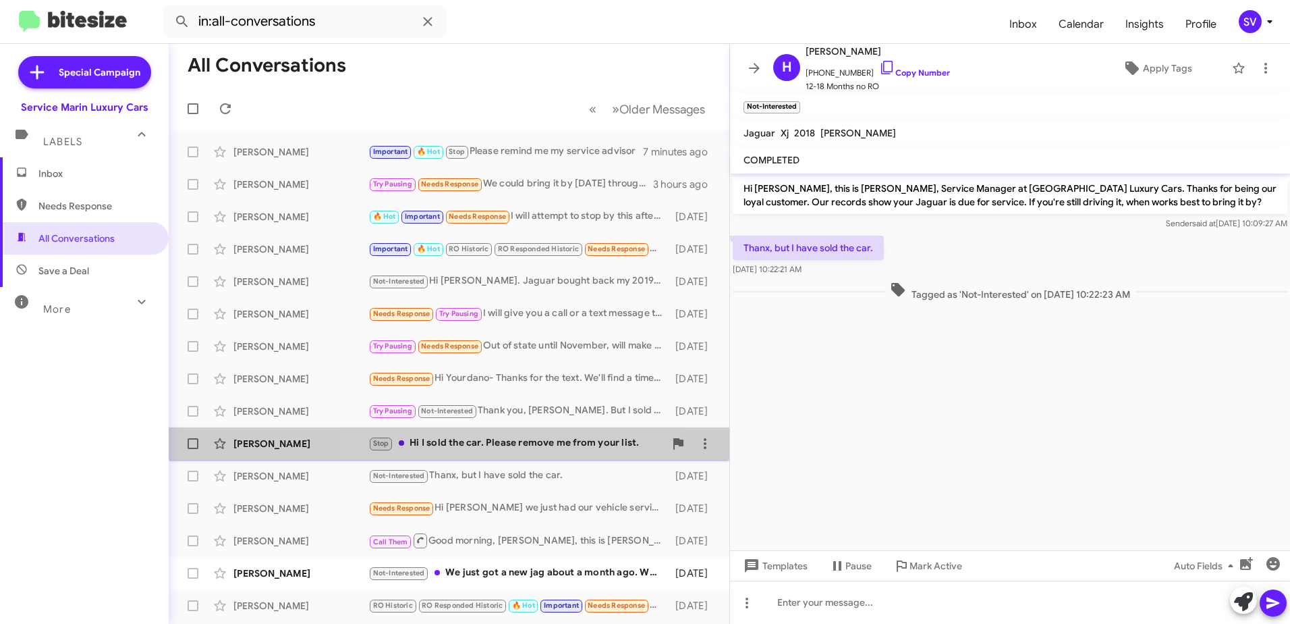
click at [490, 444] on div "Stop Hi I sold the car. Please remove me from your list." at bounding box center [516, 443] width 296 height 16
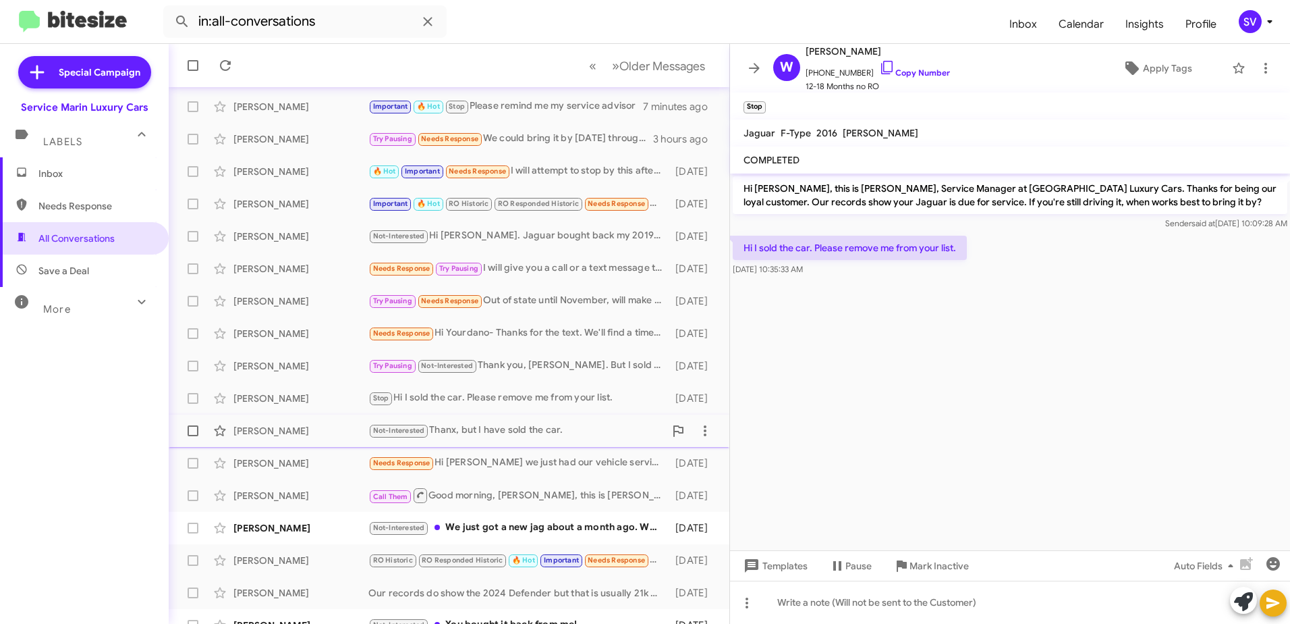
scroll to position [67, 0]
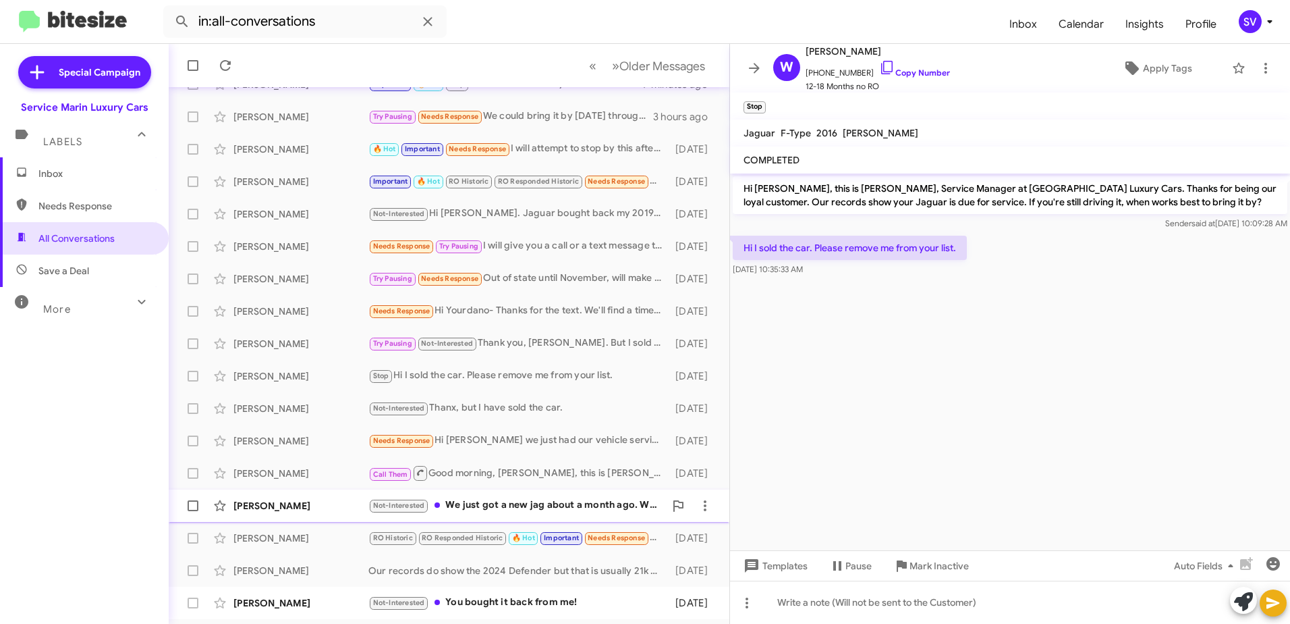
click at [561, 507] on div "Not-Interested We just got a new jag about a month ago. Which car are you texti…" at bounding box center [516, 505] width 296 height 16
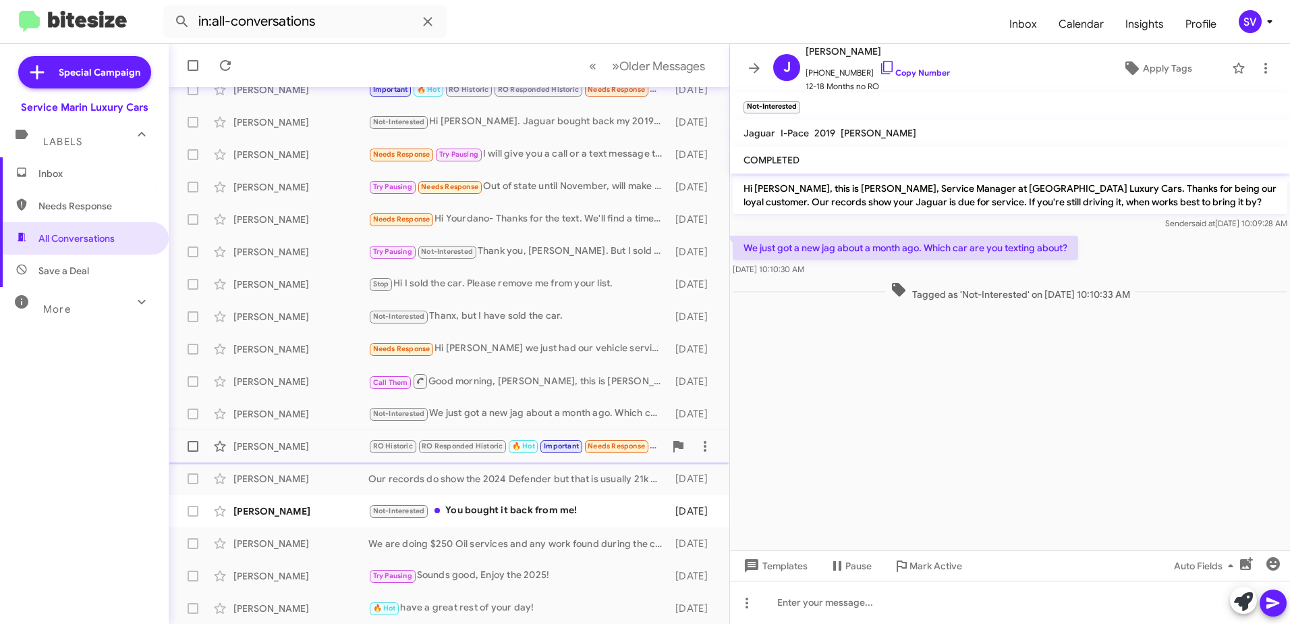
scroll to position [160, 0]
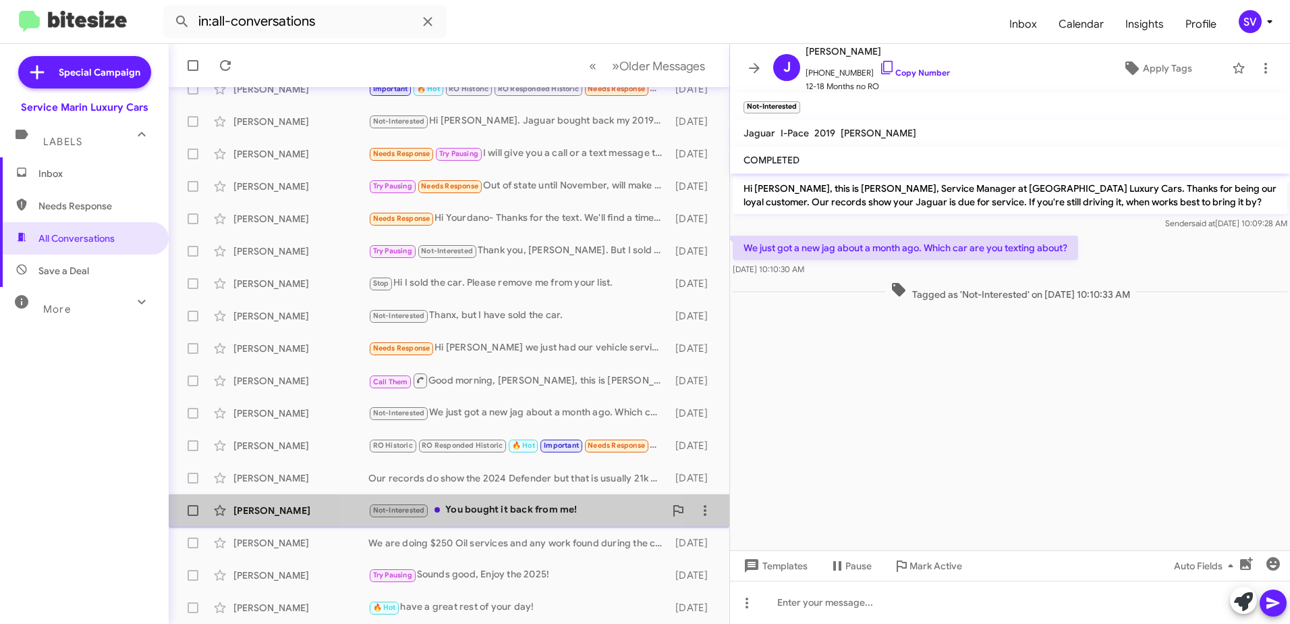
click at [493, 512] on div "Not-Interested You bought it back from me!" at bounding box center [516, 510] width 296 height 16
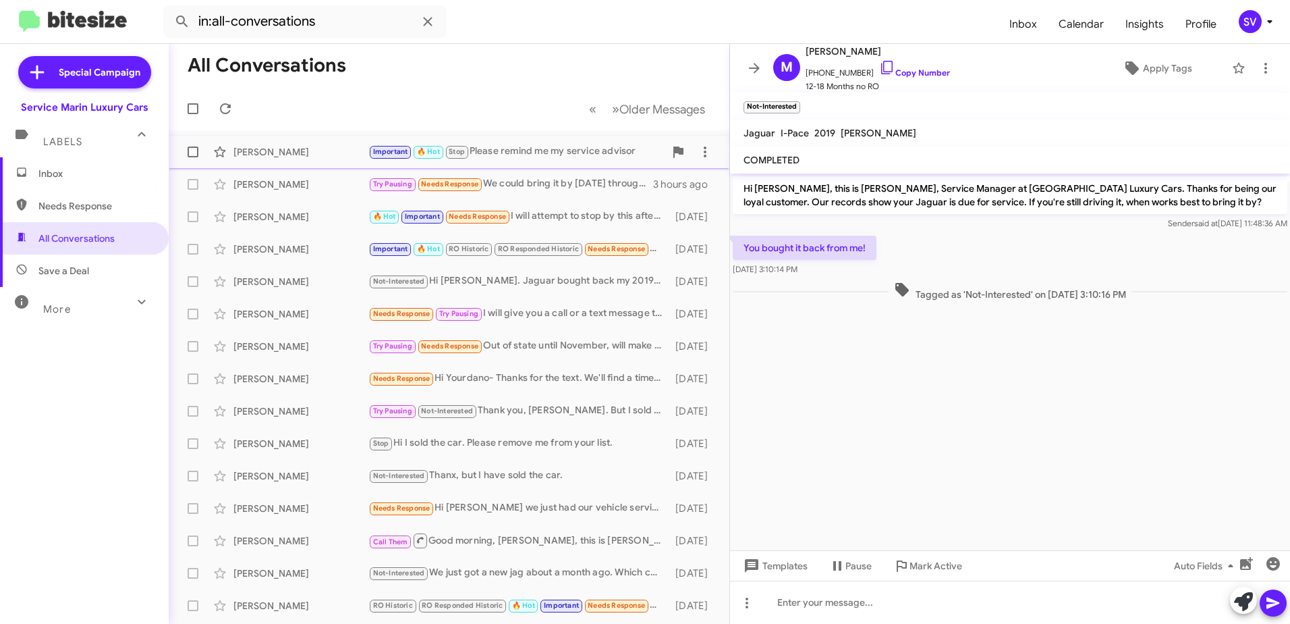
click at [316, 142] on div "Nathalie Wicker Important 🔥 Hot Stop Please remind me my service advisor 7 minu…" at bounding box center [449, 151] width 539 height 27
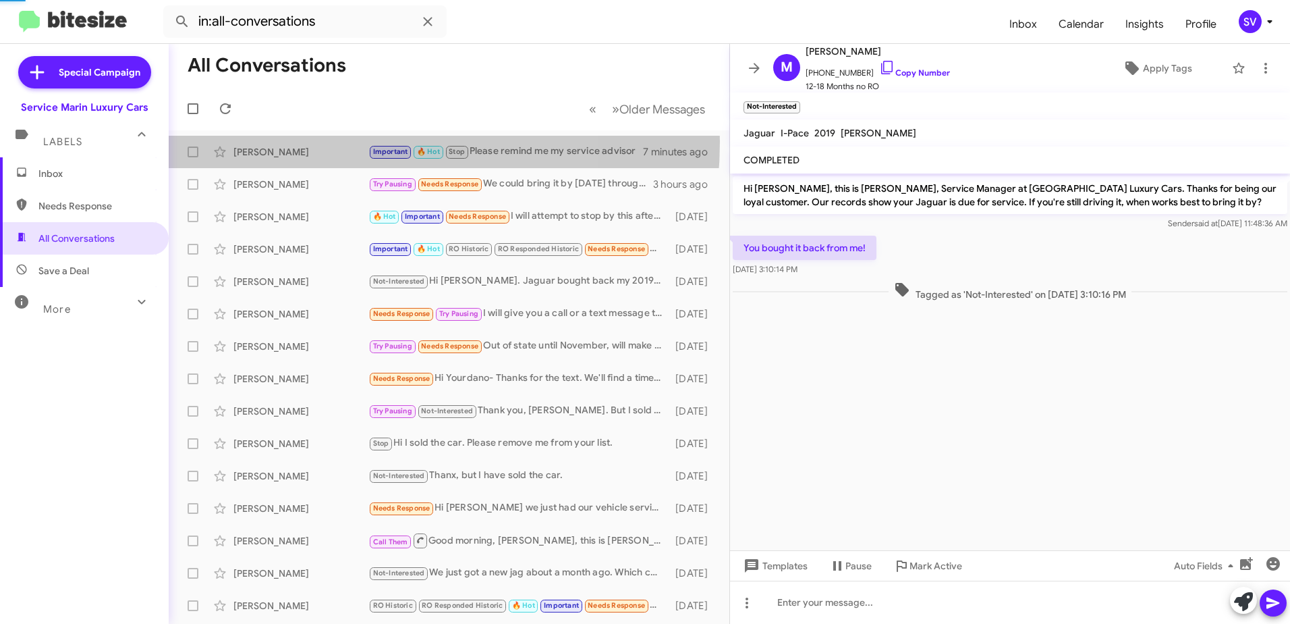
scroll to position [647, 0]
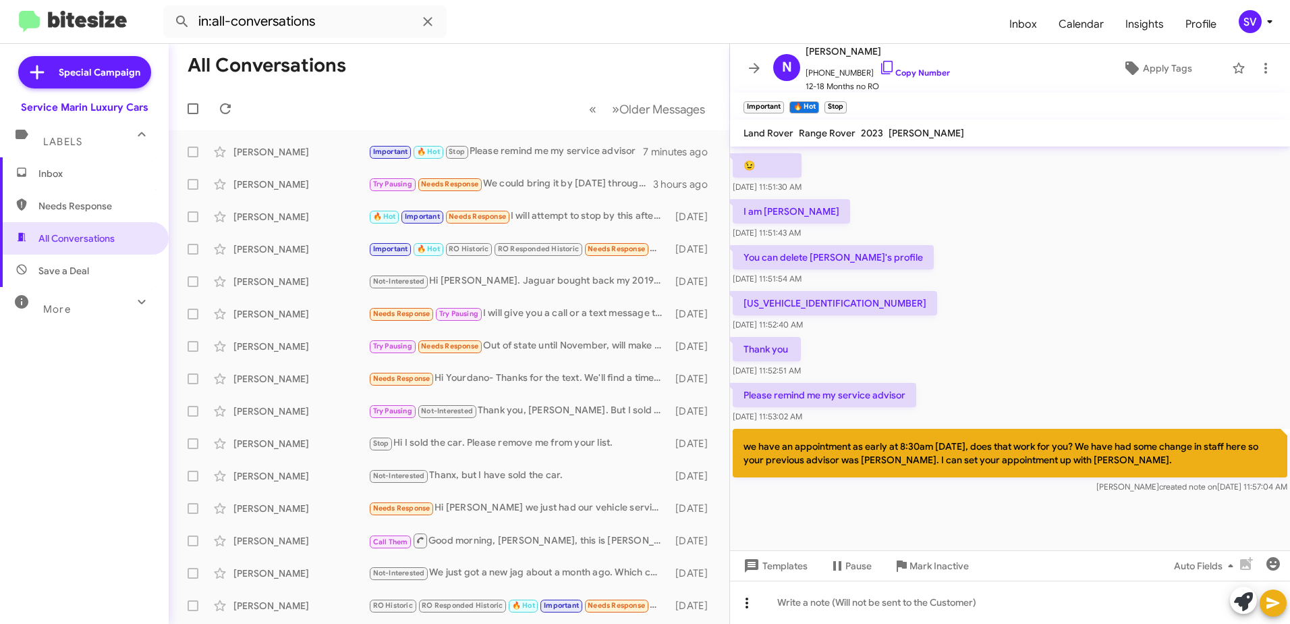
click at [747, 603] on icon at bounding box center [747, 602] width 3 height 11
click at [779, 534] on span "Message type" at bounding box center [776, 533] width 84 height 35
click at [741, 608] on icon at bounding box center [747, 603] width 16 height 16
click at [772, 572] on button "note" at bounding box center [776, 567] width 84 height 32
click at [751, 607] on icon at bounding box center [747, 603] width 16 height 16
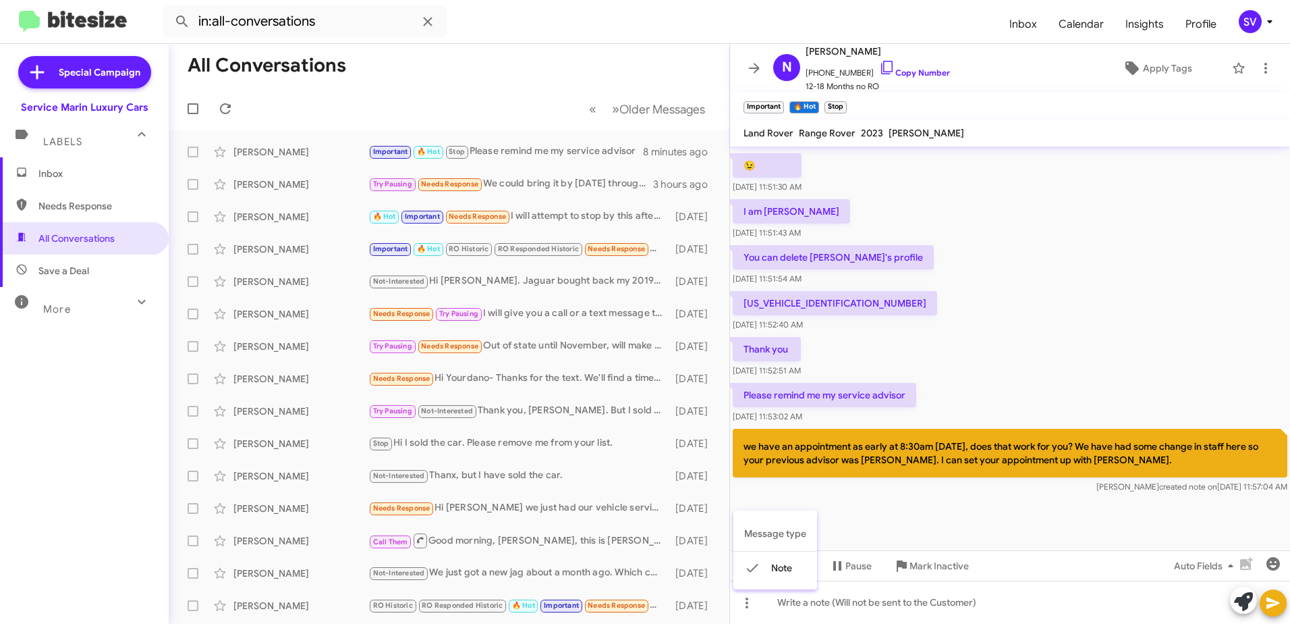
click at [775, 534] on span "Message type" at bounding box center [776, 533] width 84 height 35
click at [862, 572] on span "Pause" at bounding box center [859, 565] width 26 height 24
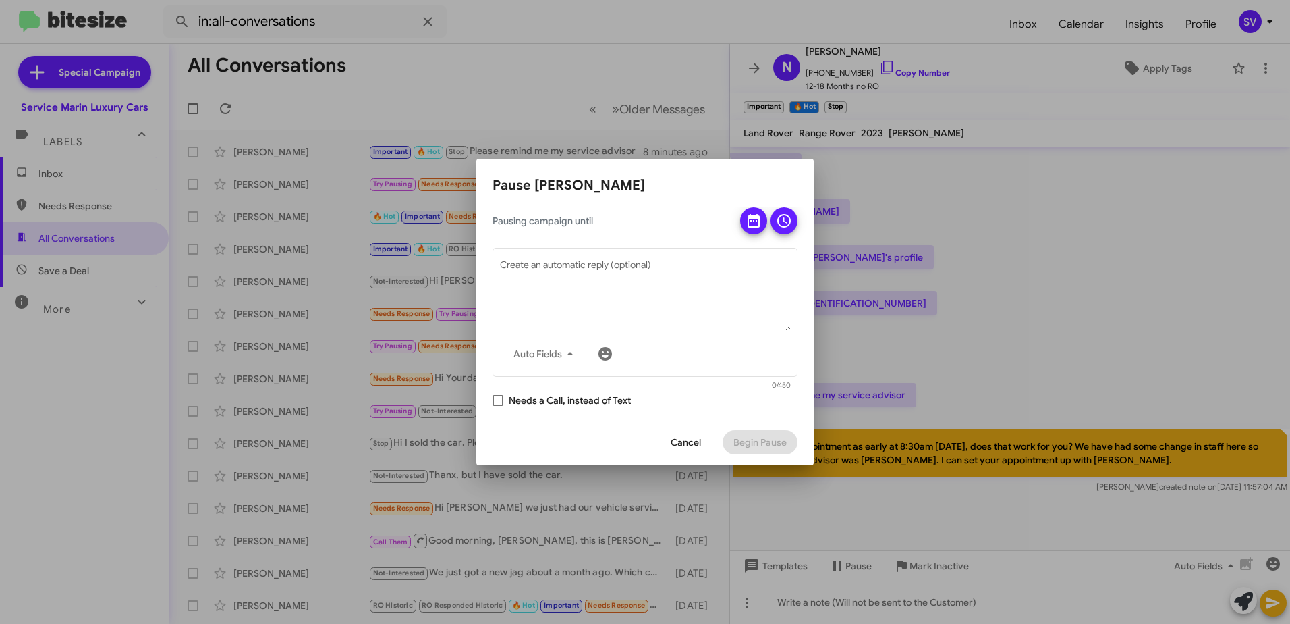
click at [687, 442] on span "Cancel" at bounding box center [686, 442] width 30 height 24
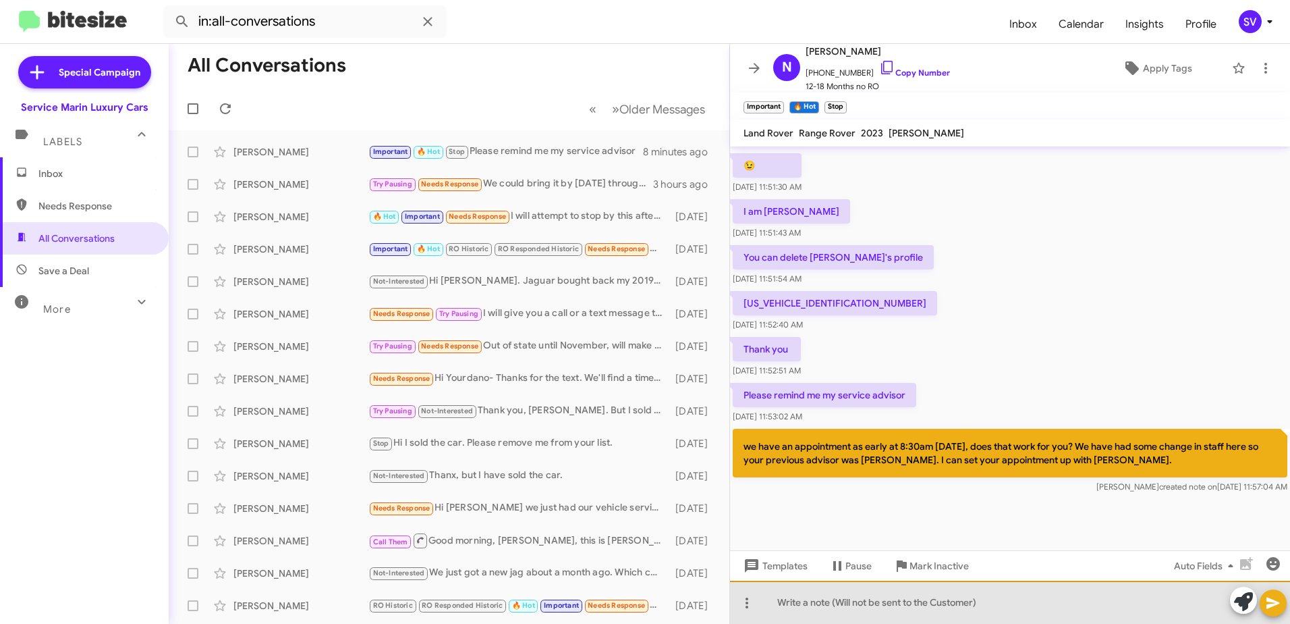
click at [977, 606] on div at bounding box center [1010, 601] width 560 height 43
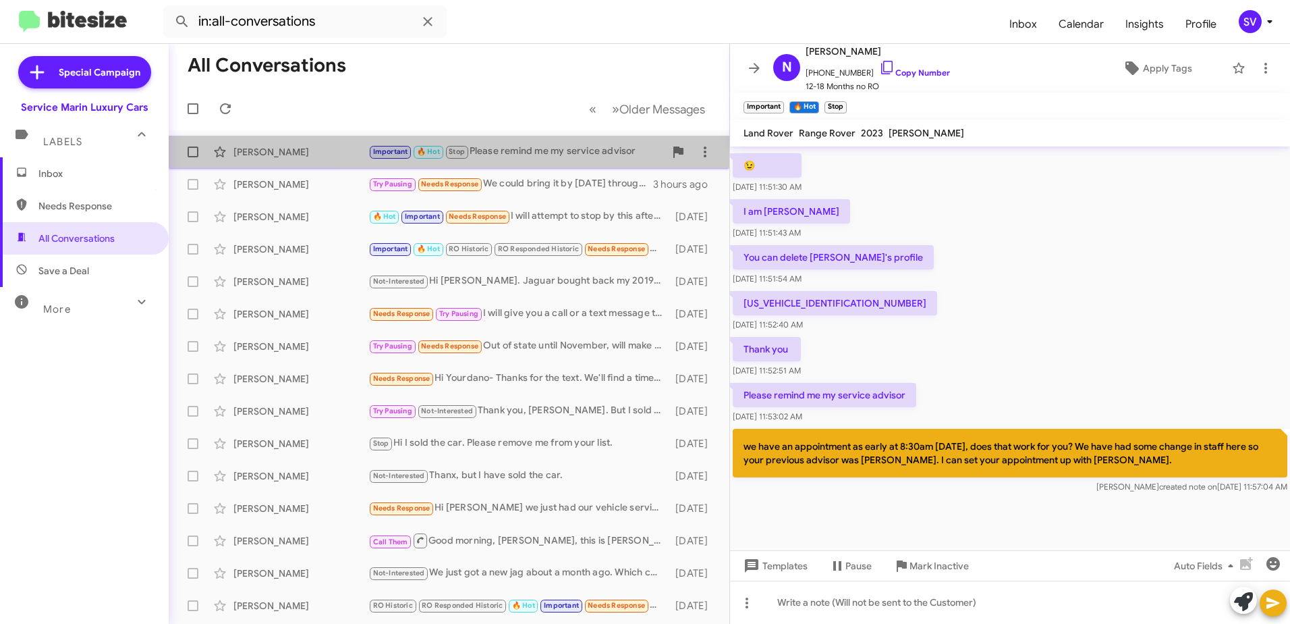
click at [533, 157] on div "Important 🔥 Hot Stop Please remind me my service advisor" at bounding box center [516, 152] width 296 height 16
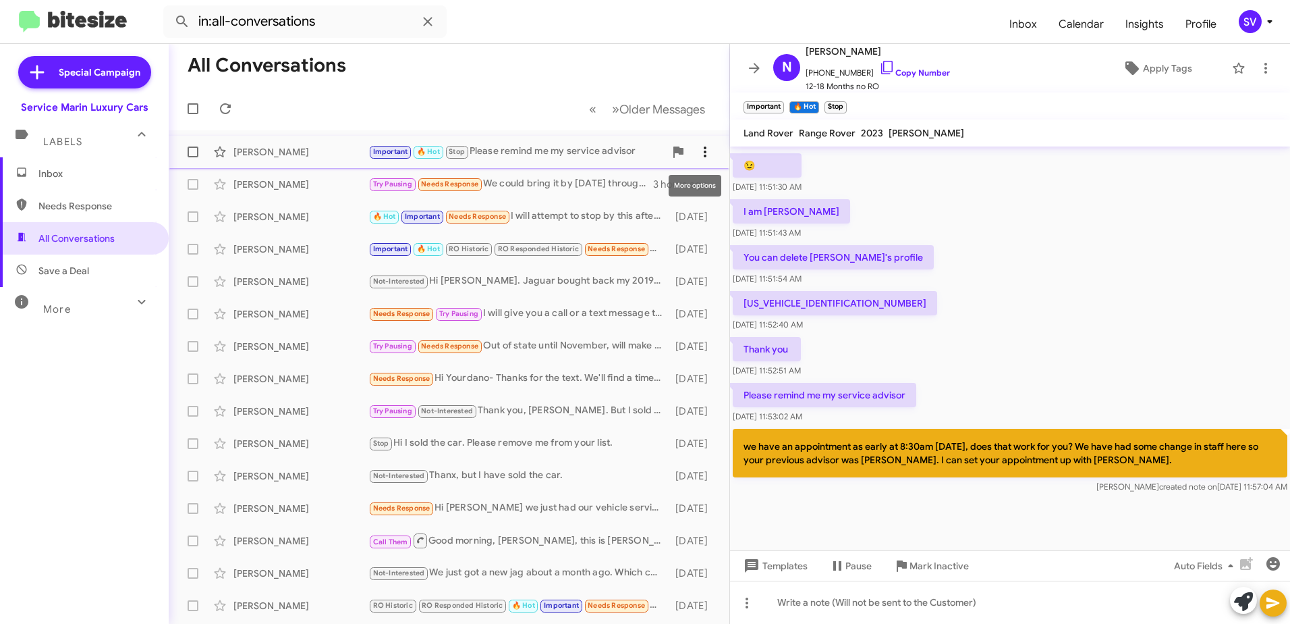
click at [697, 154] on icon at bounding box center [705, 152] width 16 height 16
click at [628, 190] on span "Mark as unread" at bounding box center [593, 187] width 68 height 32
click at [552, 153] on div "Important 🔥 Hot Stop Please remind me my service advisor" at bounding box center [516, 152] width 296 height 16
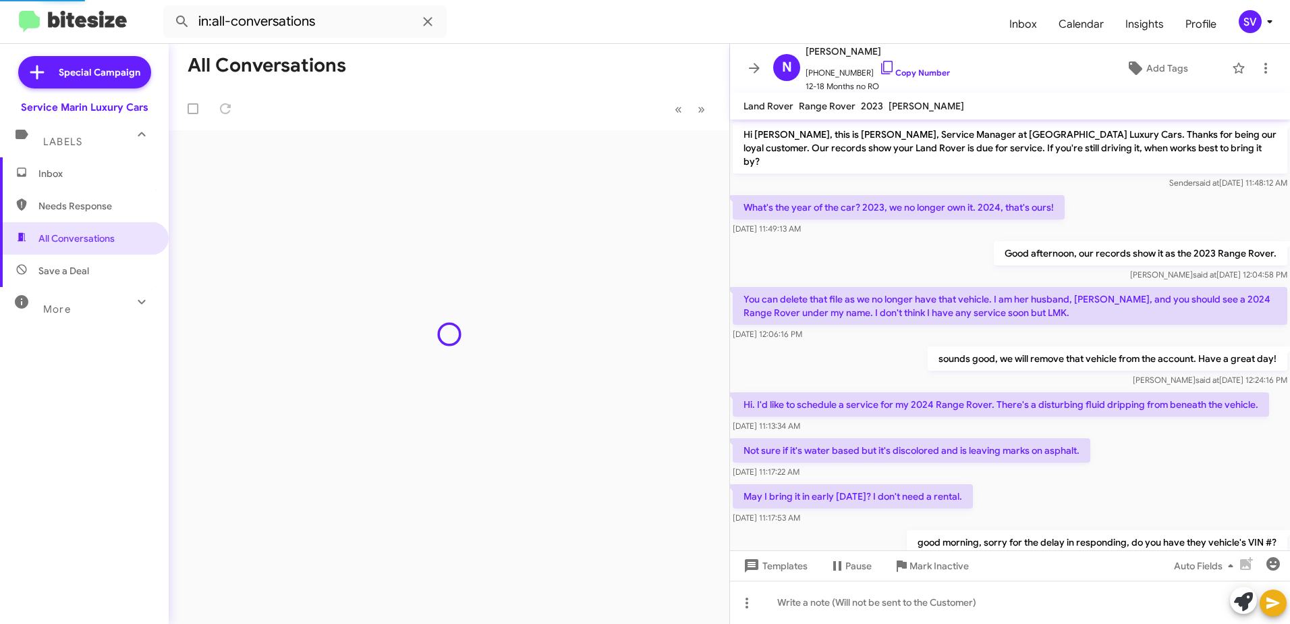
scroll to position [593, 0]
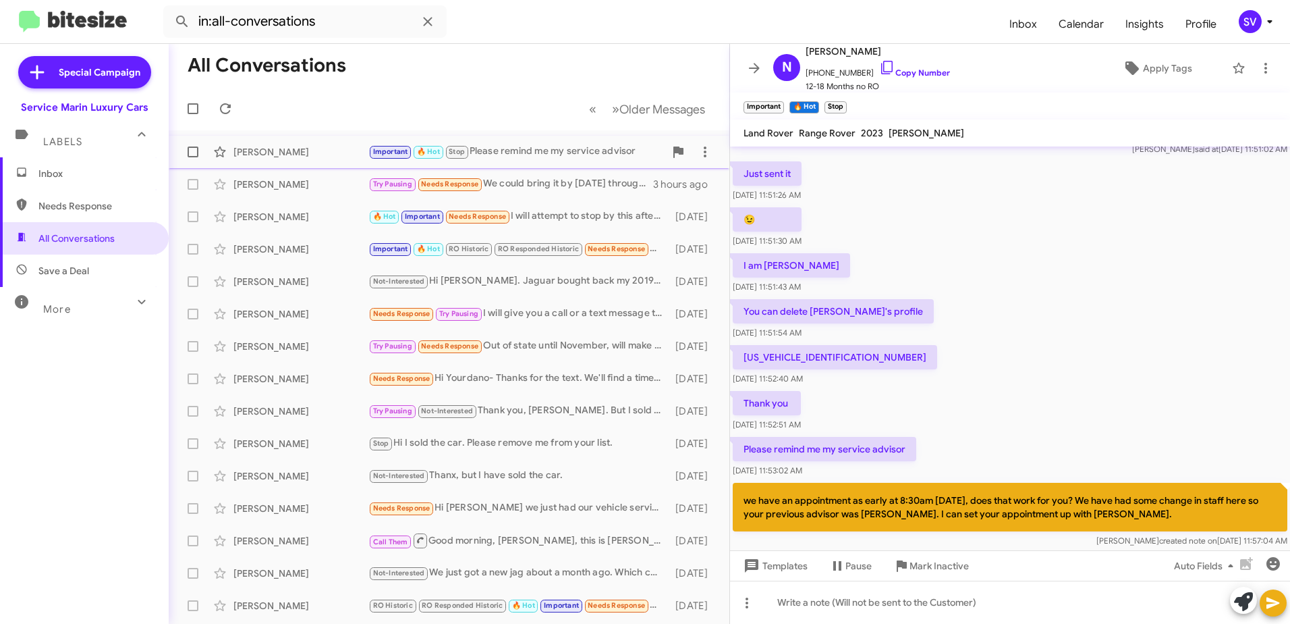
click at [329, 160] on div "Nathalie Wicker Important 🔥 Hot Stop Please remind me my service advisor 8 minu…" at bounding box center [449, 151] width 539 height 27
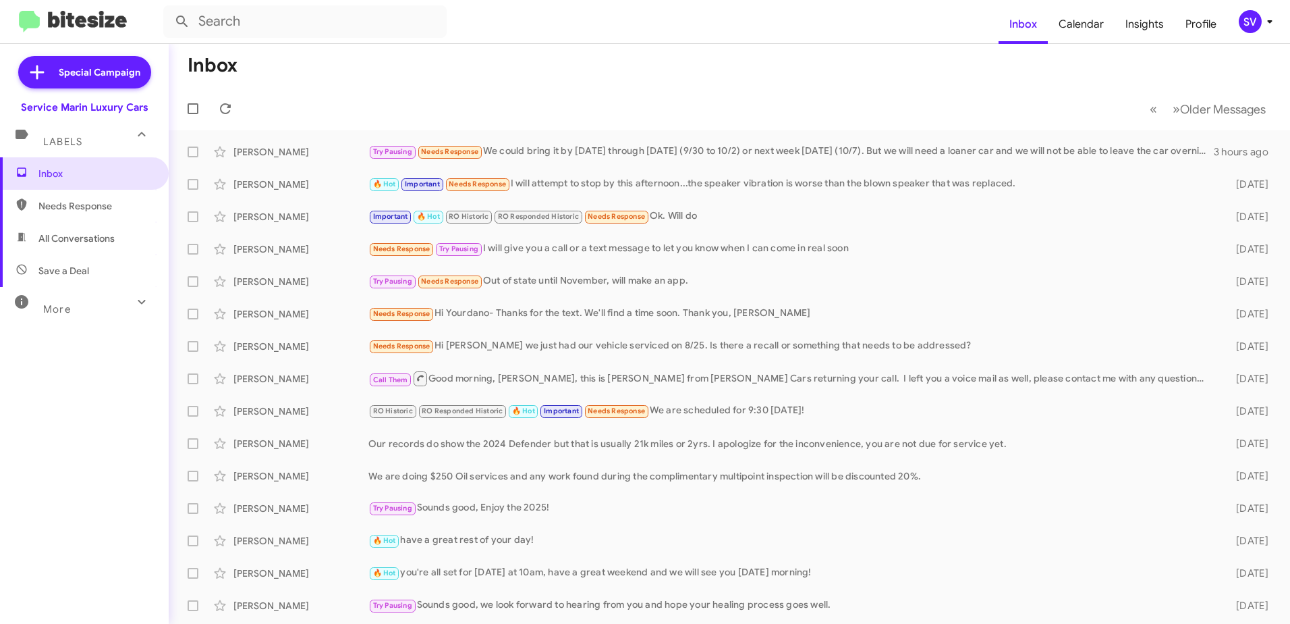
click at [105, 240] on span "All Conversations" at bounding box center [76, 237] width 76 height 13
type input "in:all-conversations"
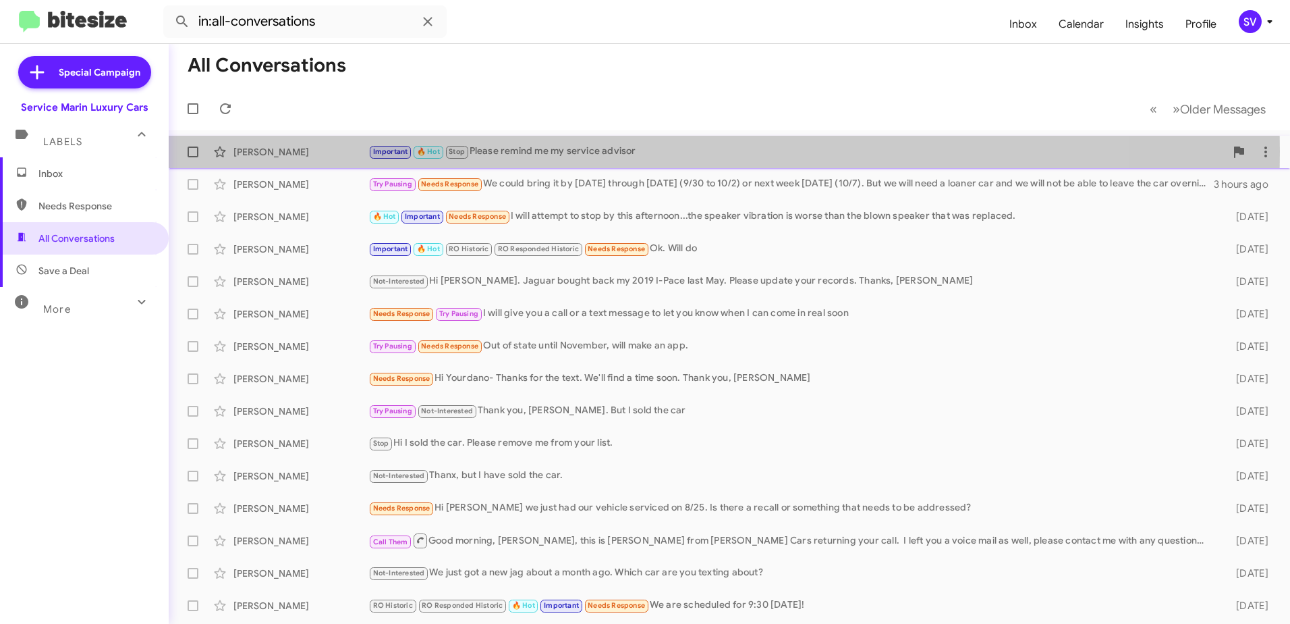
click at [519, 151] on div "Important 🔥 Hot Stop Please remind me my service advisor" at bounding box center [796, 152] width 857 height 16
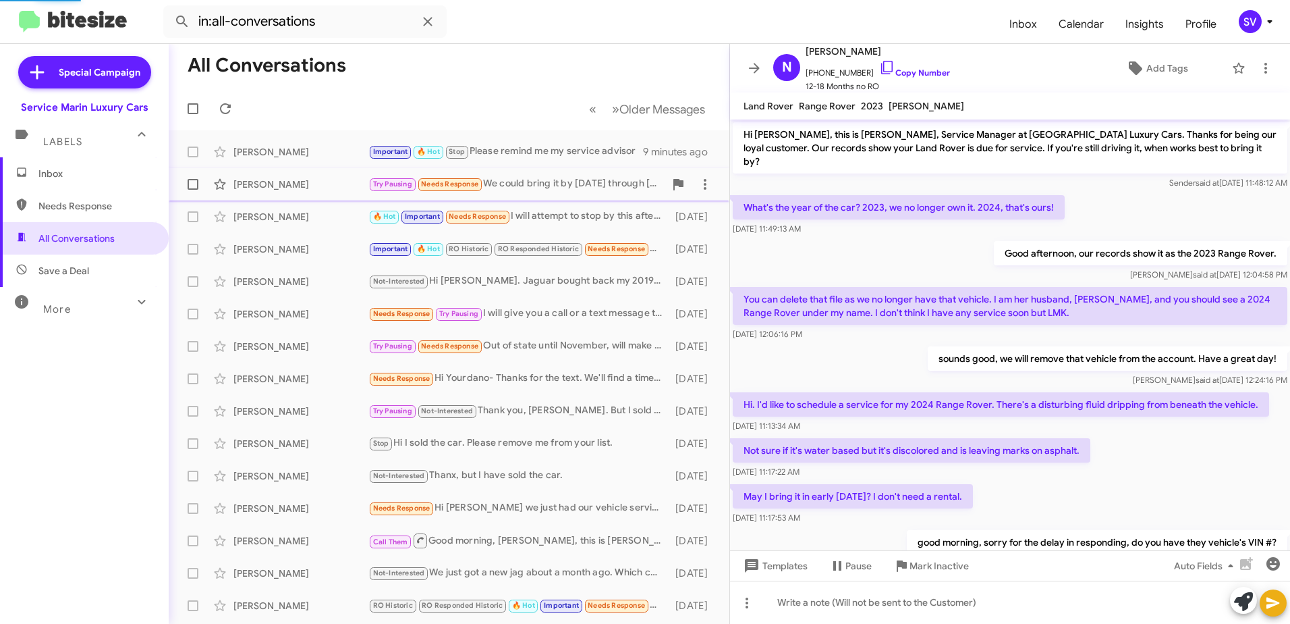
scroll to position [593, 0]
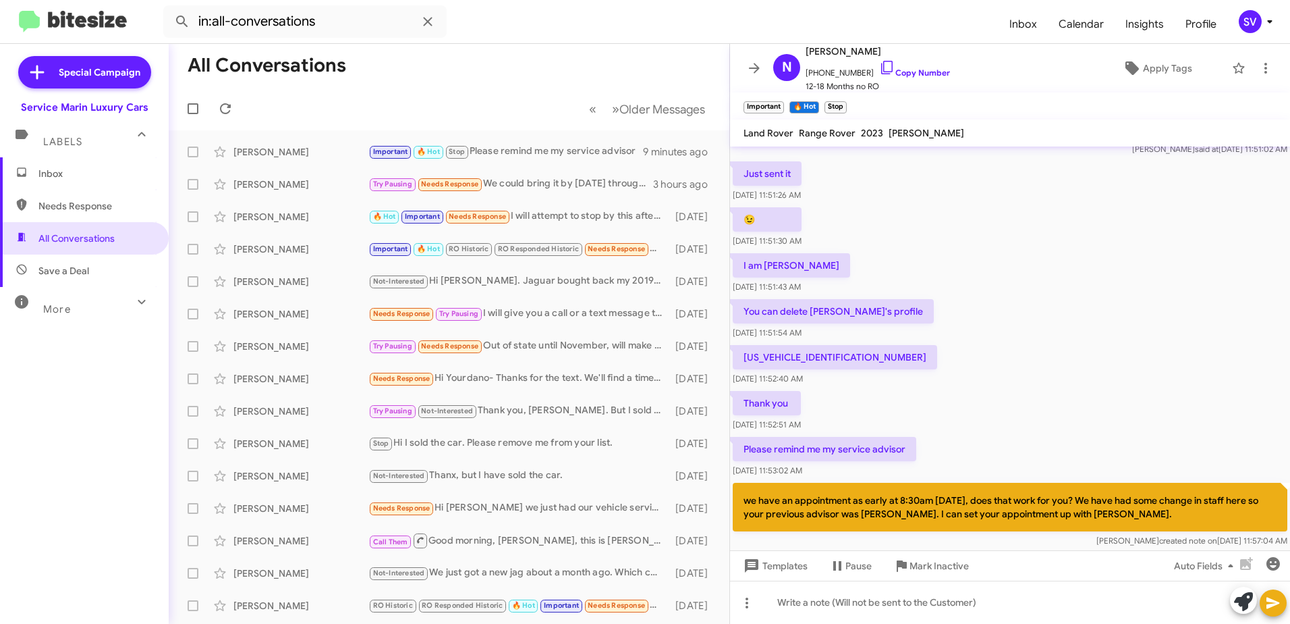
click at [996, 351] on div "[US_VEHICLE_IDENTIFICATION_NUMBER] [DATE] 11:52:40 AM" at bounding box center [1010, 365] width 560 height 46
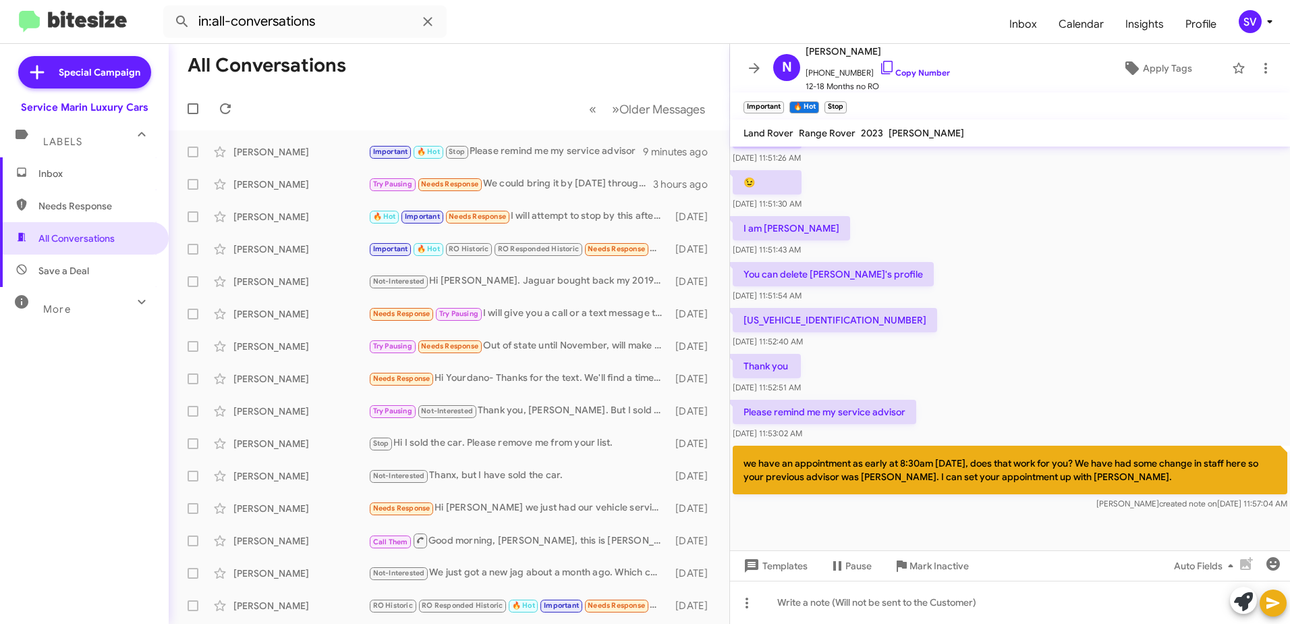
scroll to position [647, 0]
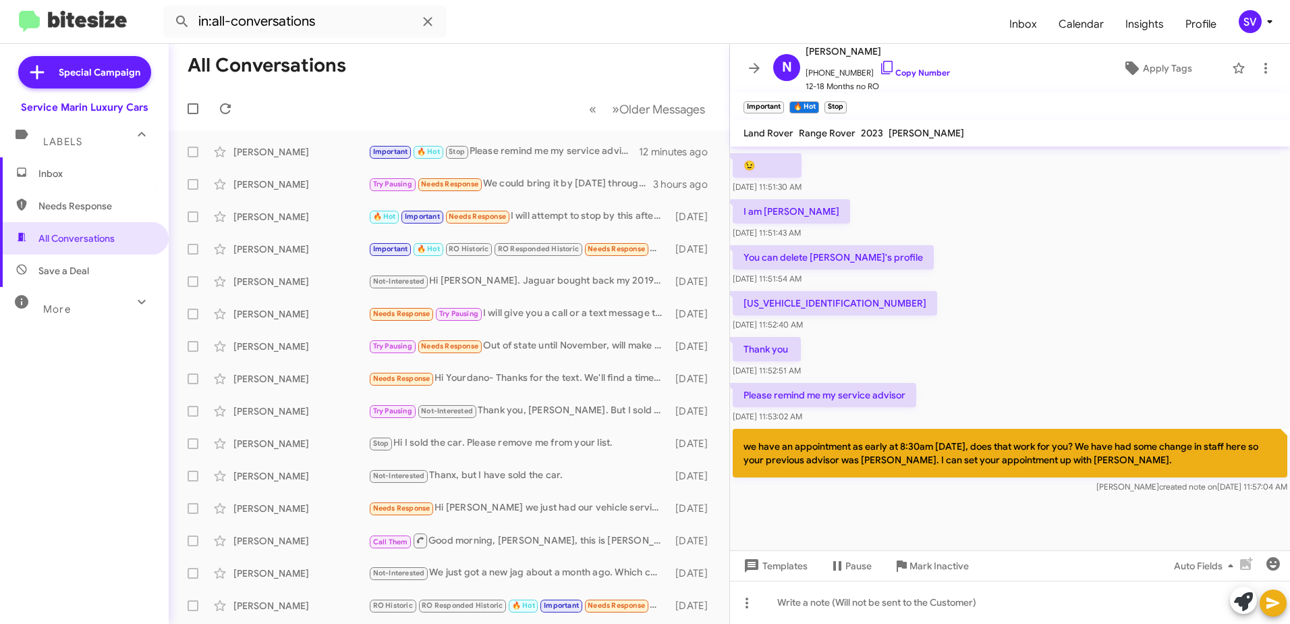
click at [603, 44] on mat-toolbar-row "All Conversations" at bounding box center [449, 65] width 561 height 43
click at [304, 152] on div "[PERSON_NAME]" at bounding box center [301, 151] width 135 height 13
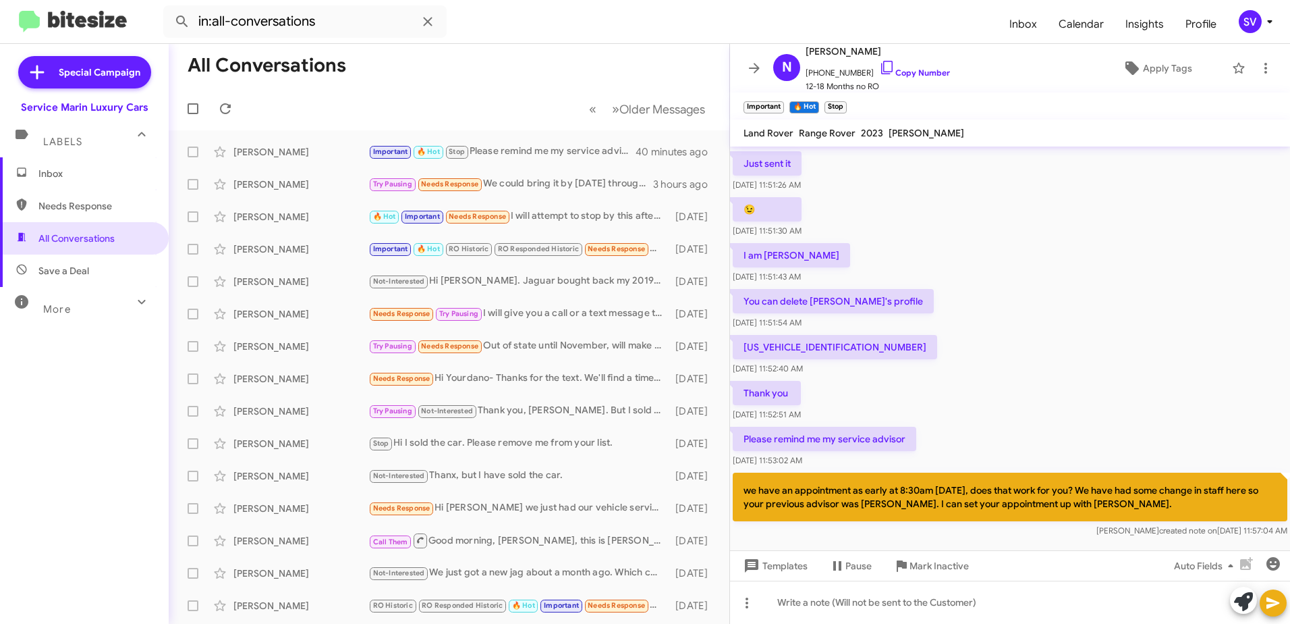
scroll to position [579, 0]
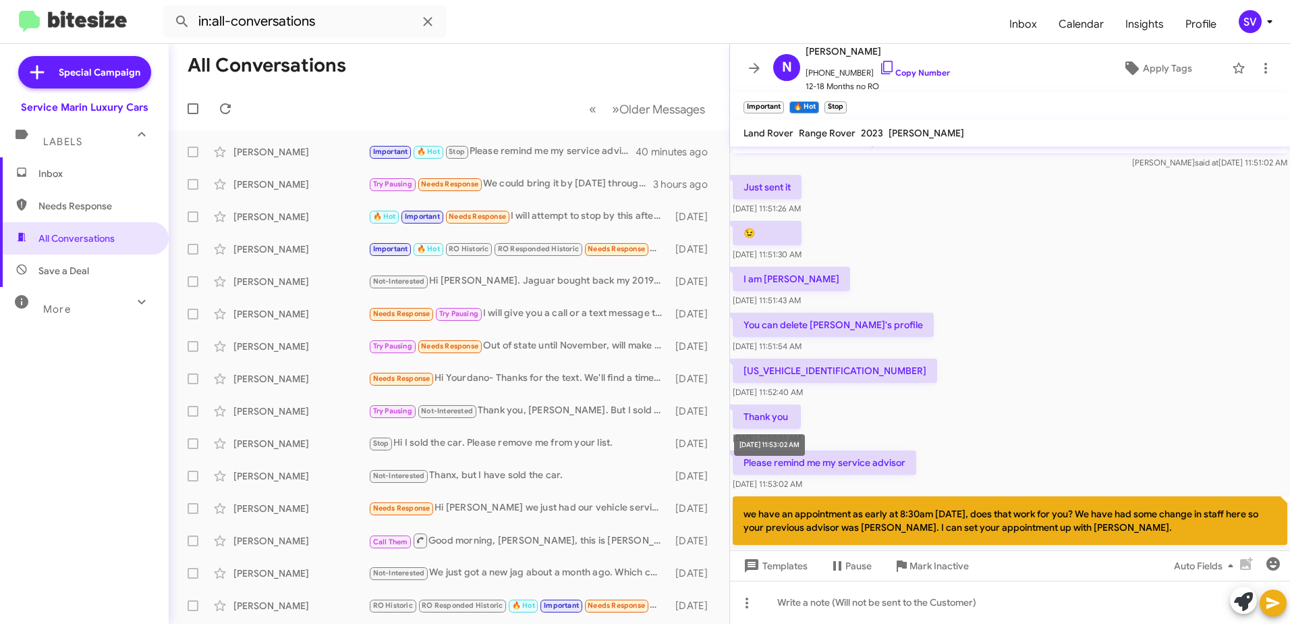
click at [781, 478] on span "[DATE] 11:53:02 AM" at bounding box center [768, 483] width 70 height 10
click at [840, 463] on div "Please remind me my service advisor [DATE] 11:53:02 AM" at bounding box center [825, 470] width 184 height 40
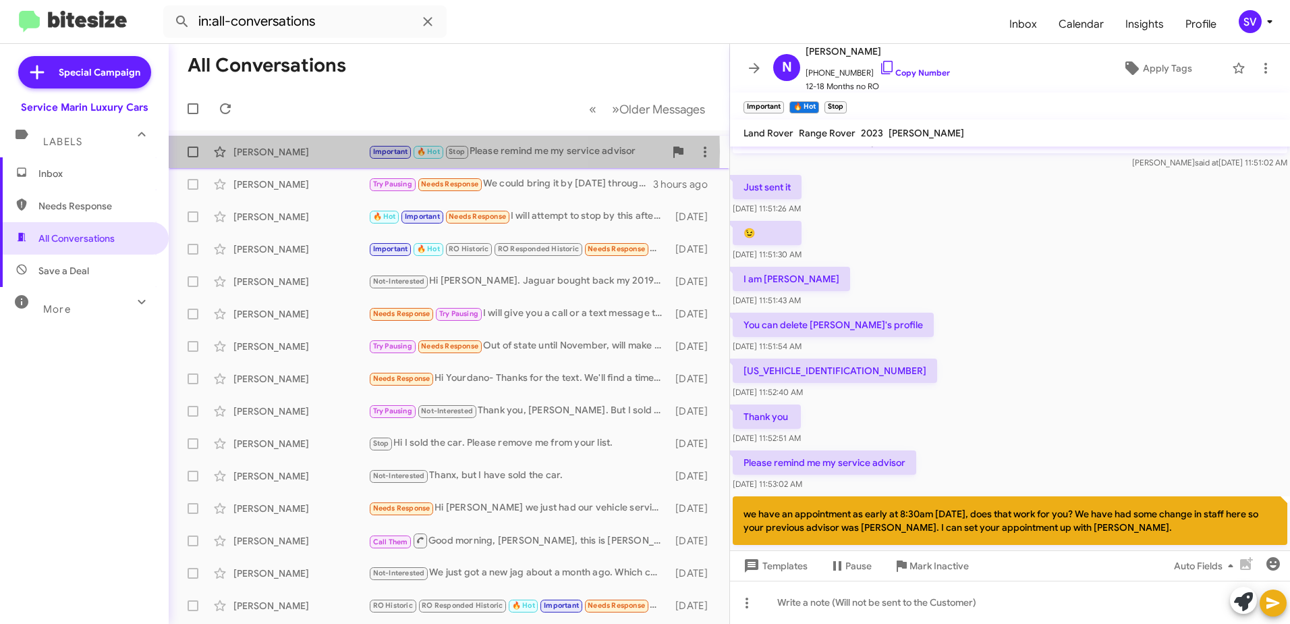
click at [311, 151] on div "[PERSON_NAME]" at bounding box center [301, 151] width 135 height 13
